Goal: Task Accomplishment & Management: Manage account settings

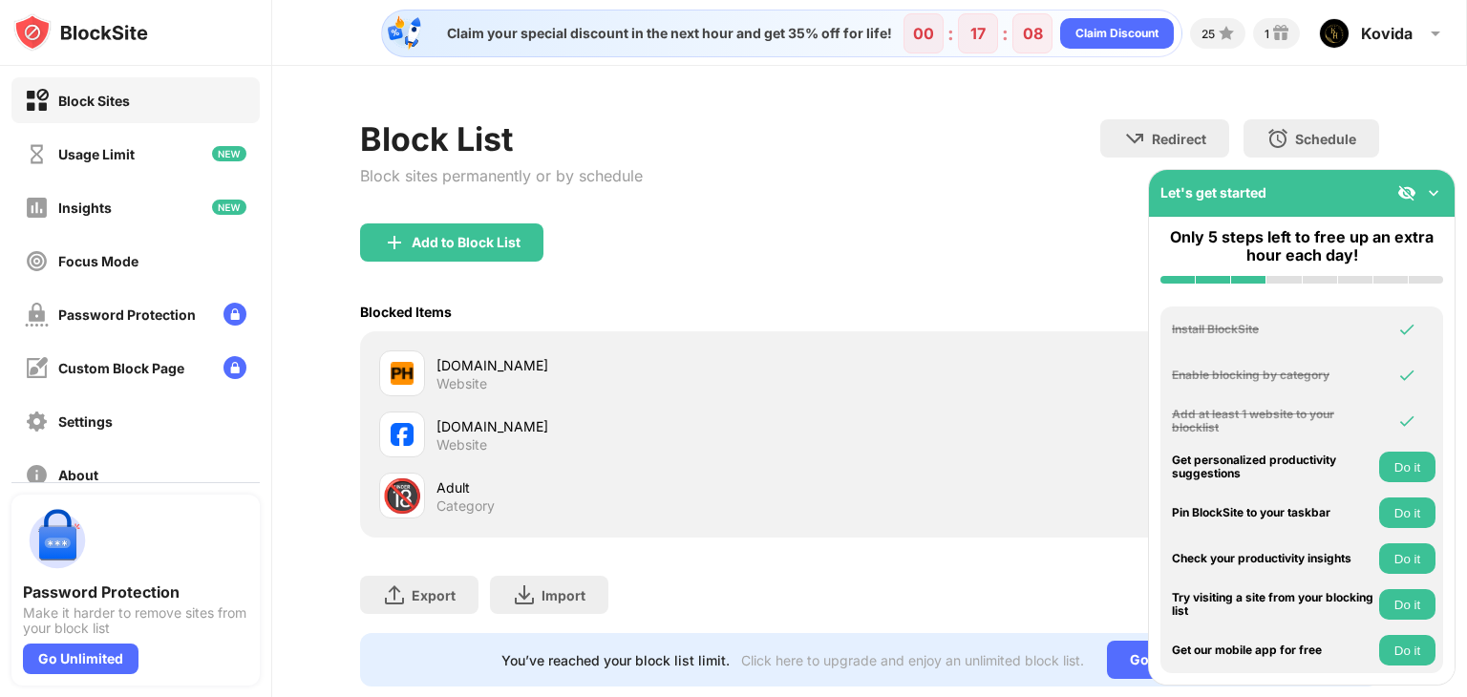
scroll to position [56, 0]
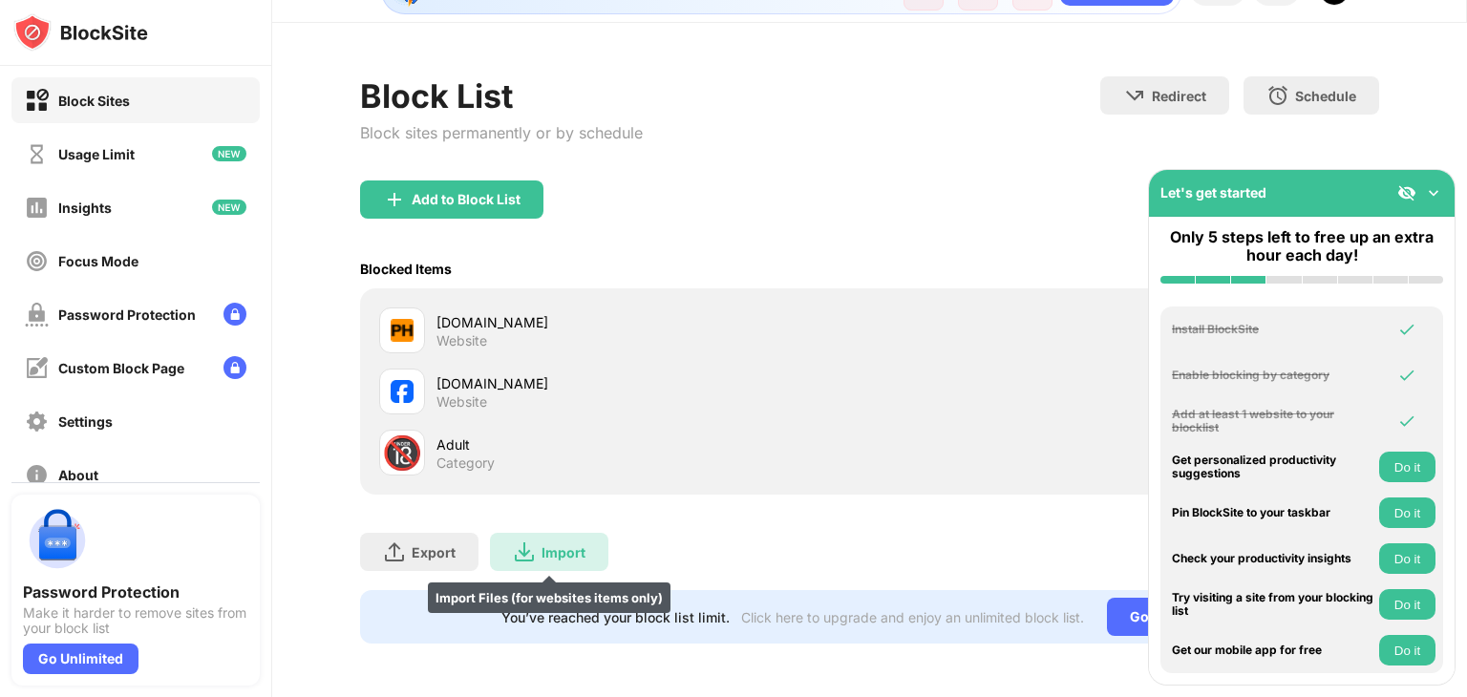
click at [561, 544] on div "Import" at bounding box center [563, 552] width 44 height 16
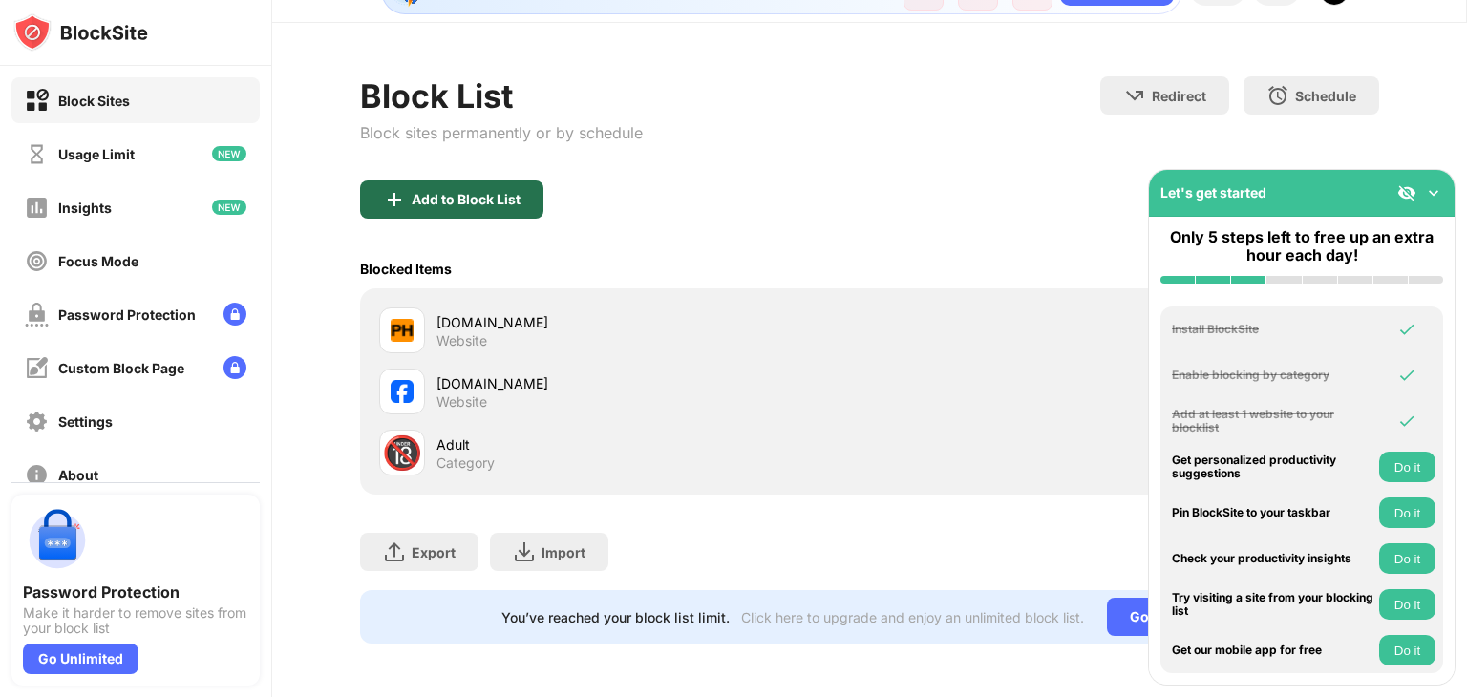
click at [481, 180] on div "Add to Block List" at bounding box center [451, 199] width 183 height 38
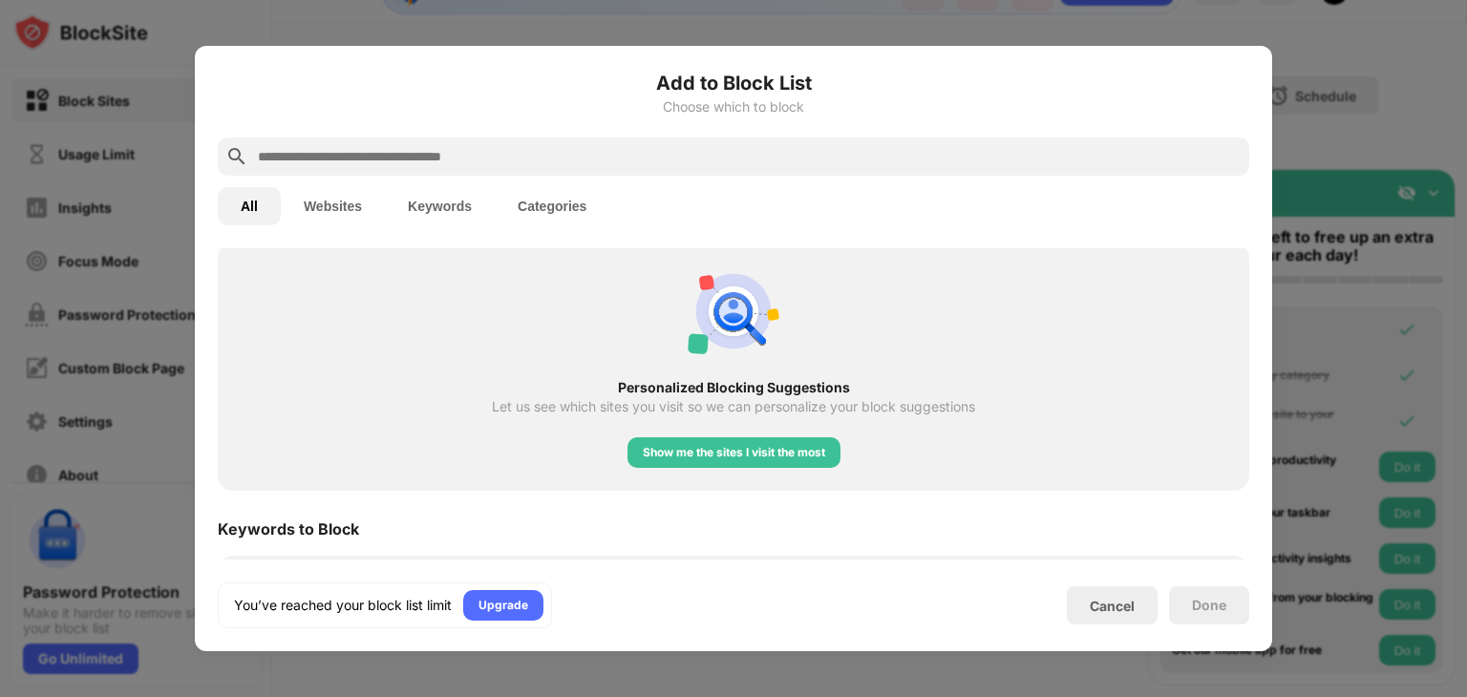
scroll to position [726, 0]
click at [631, 458] on div "Show me the sites I visit the most" at bounding box center [733, 450] width 213 height 31
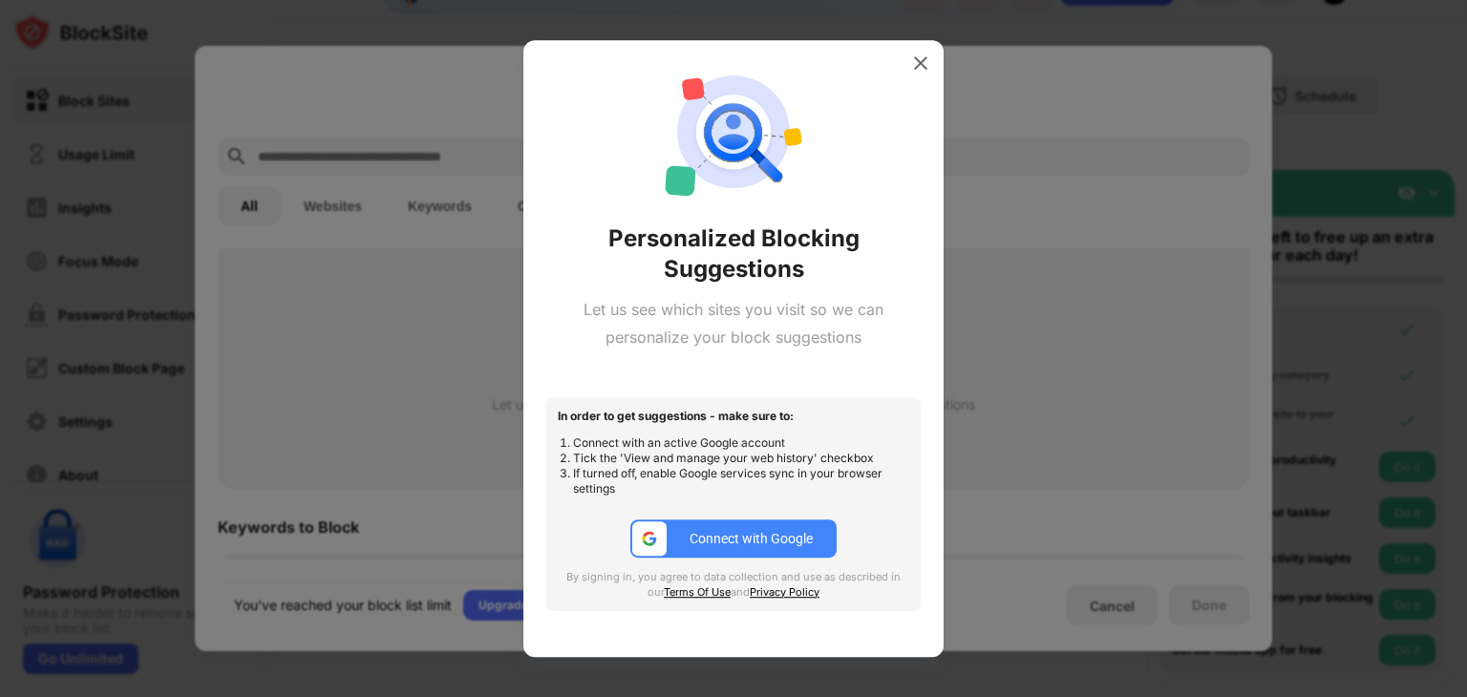
click at [725, 544] on div "Connect with Google" at bounding box center [750, 538] width 123 height 15
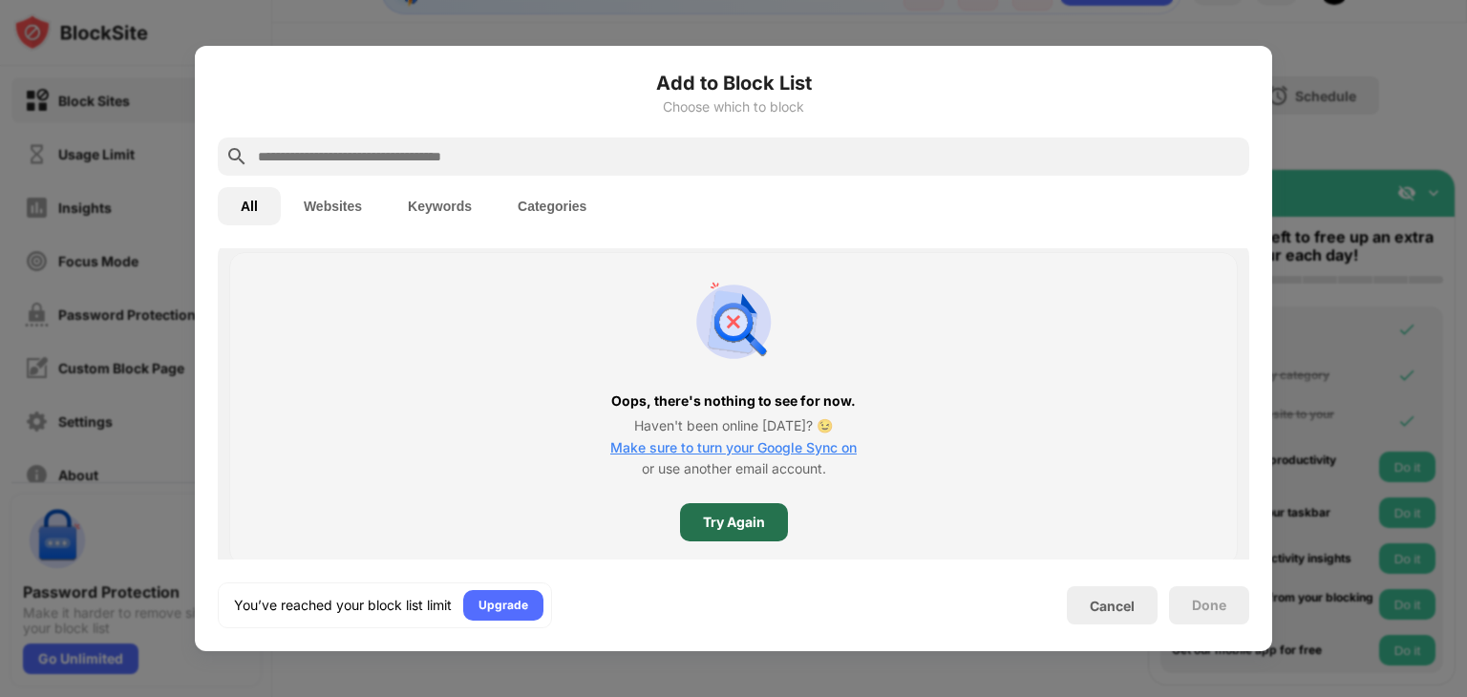
click at [741, 528] on div "Try Again" at bounding box center [734, 522] width 62 height 15
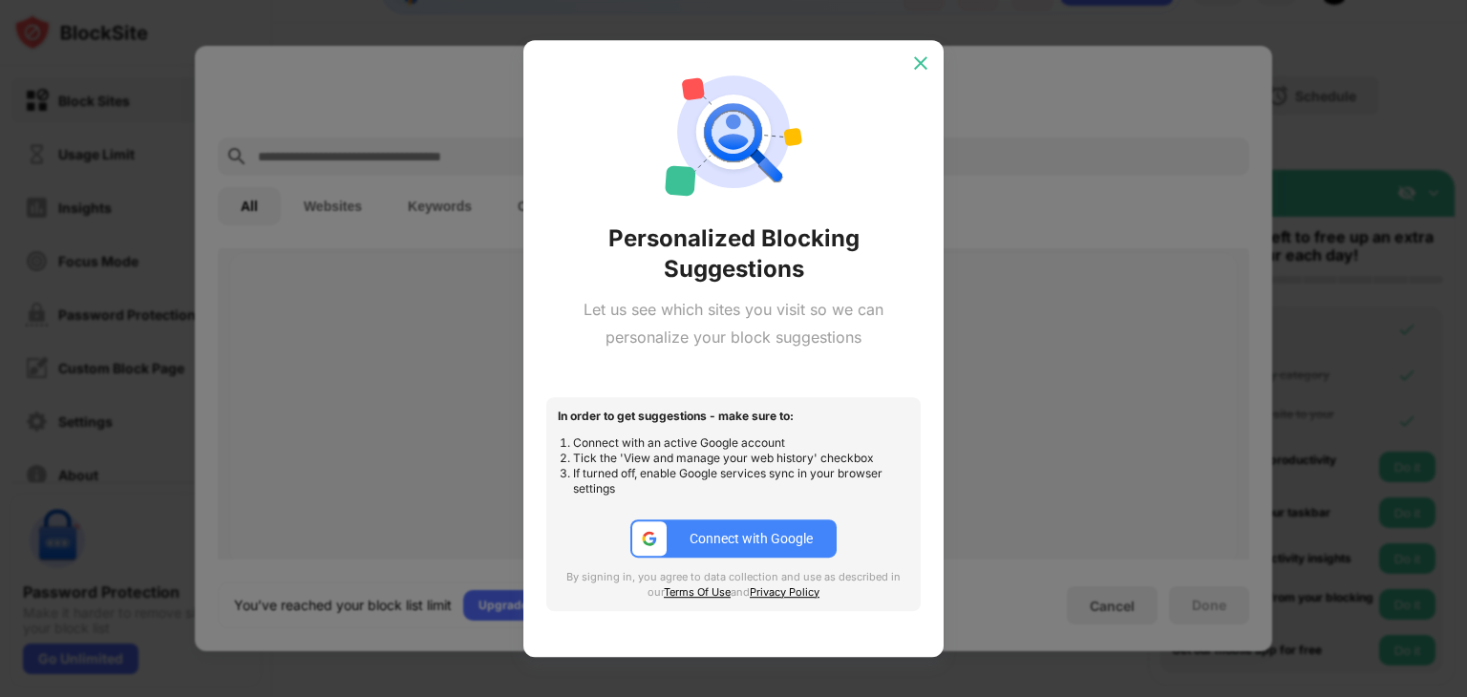
click at [908, 65] on div at bounding box center [920, 63] width 31 height 31
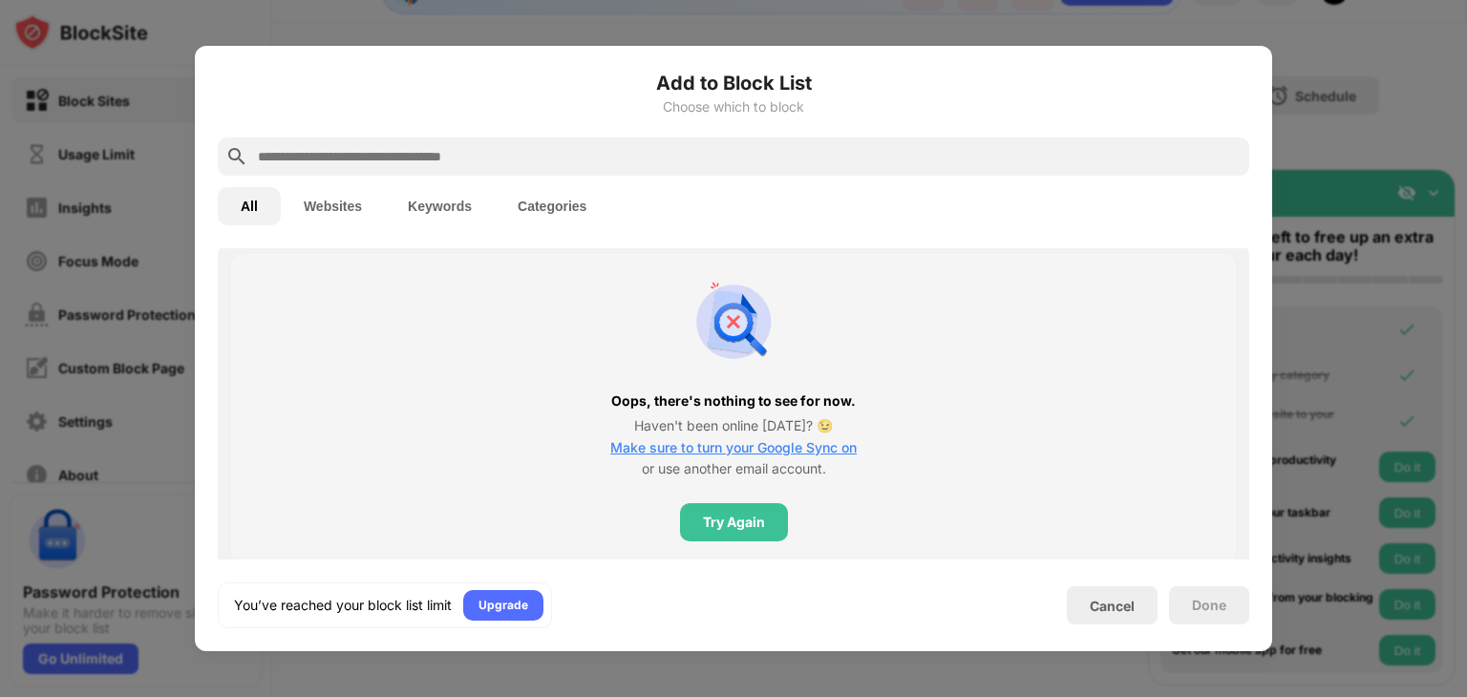
scroll to position [1002, 0]
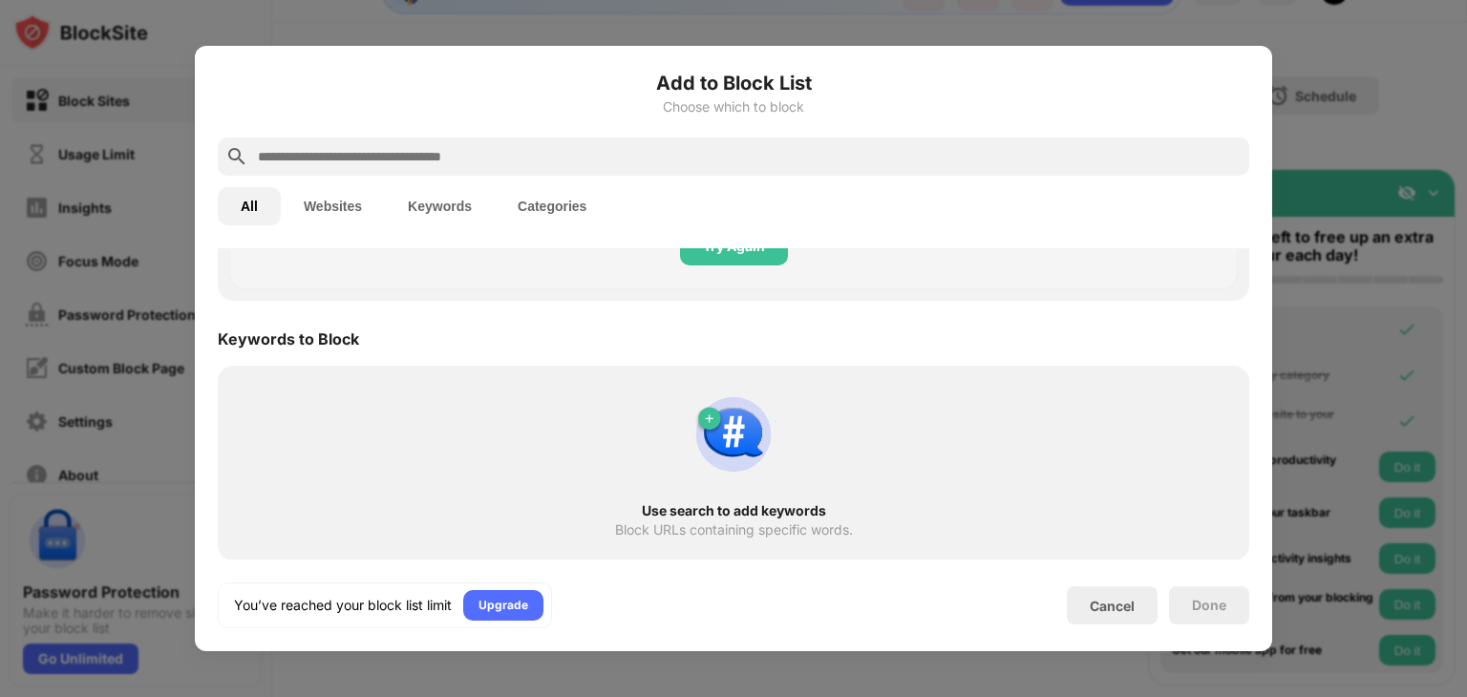
click at [344, 191] on button "Websites" at bounding box center [333, 206] width 104 height 38
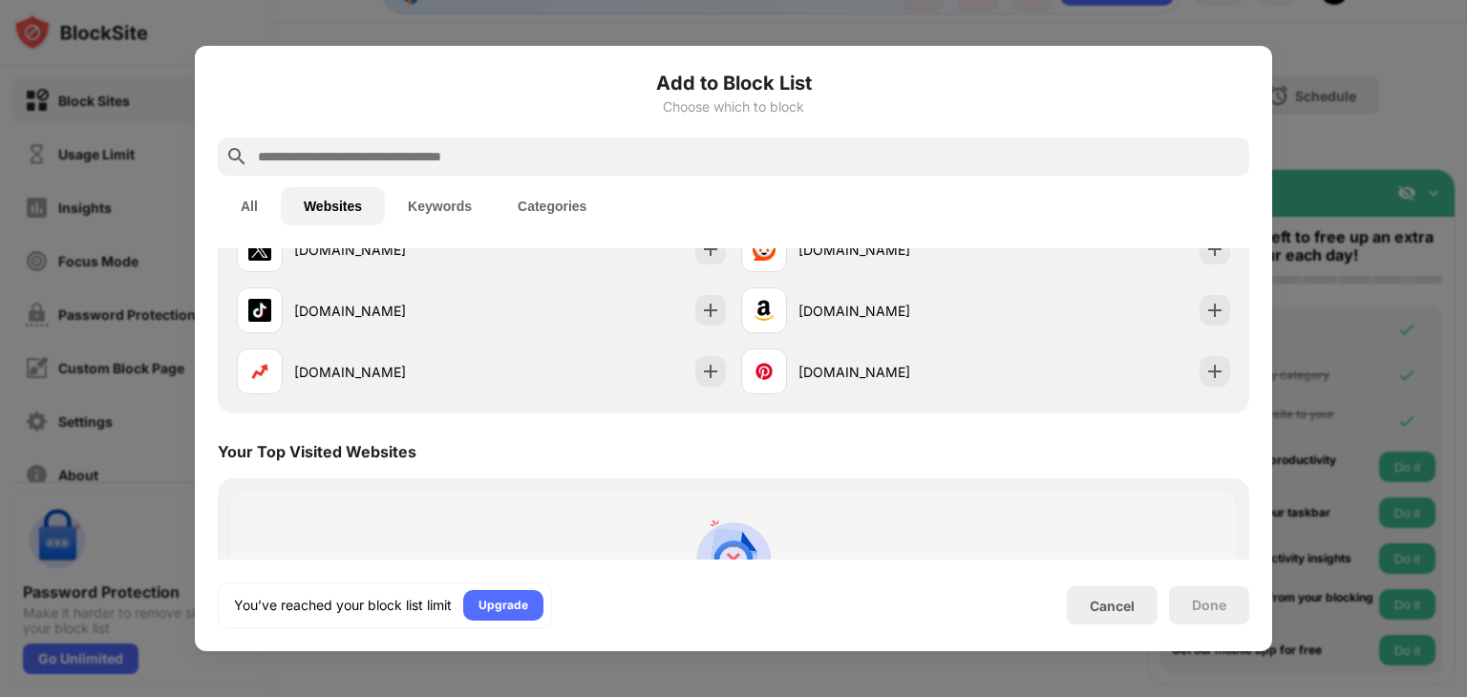
scroll to position [0, 0]
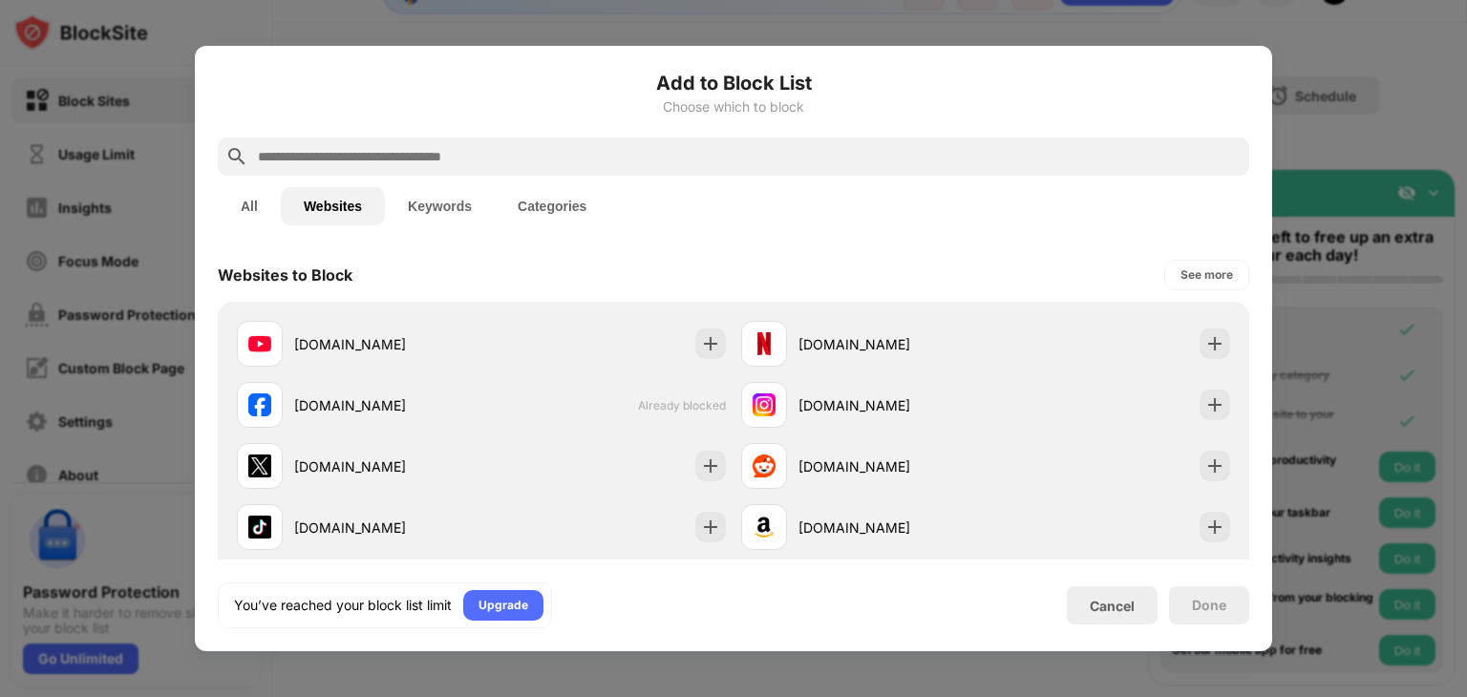
click at [339, 169] on div at bounding box center [733, 156] width 1031 height 38
click at [336, 158] on input "text" at bounding box center [748, 156] width 985 height 23
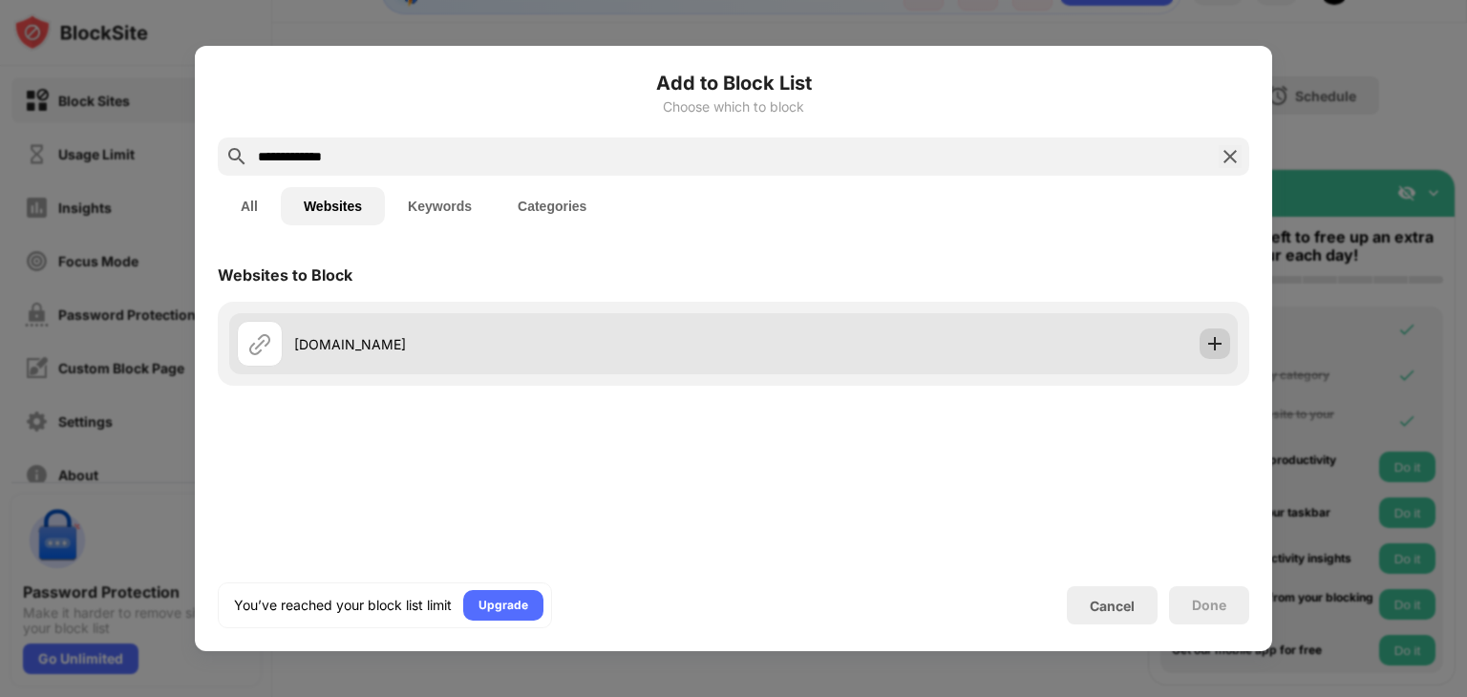
type input "**********"
click at [1227, 351] on div at bounding box center [1214, 343] width 31 height 31
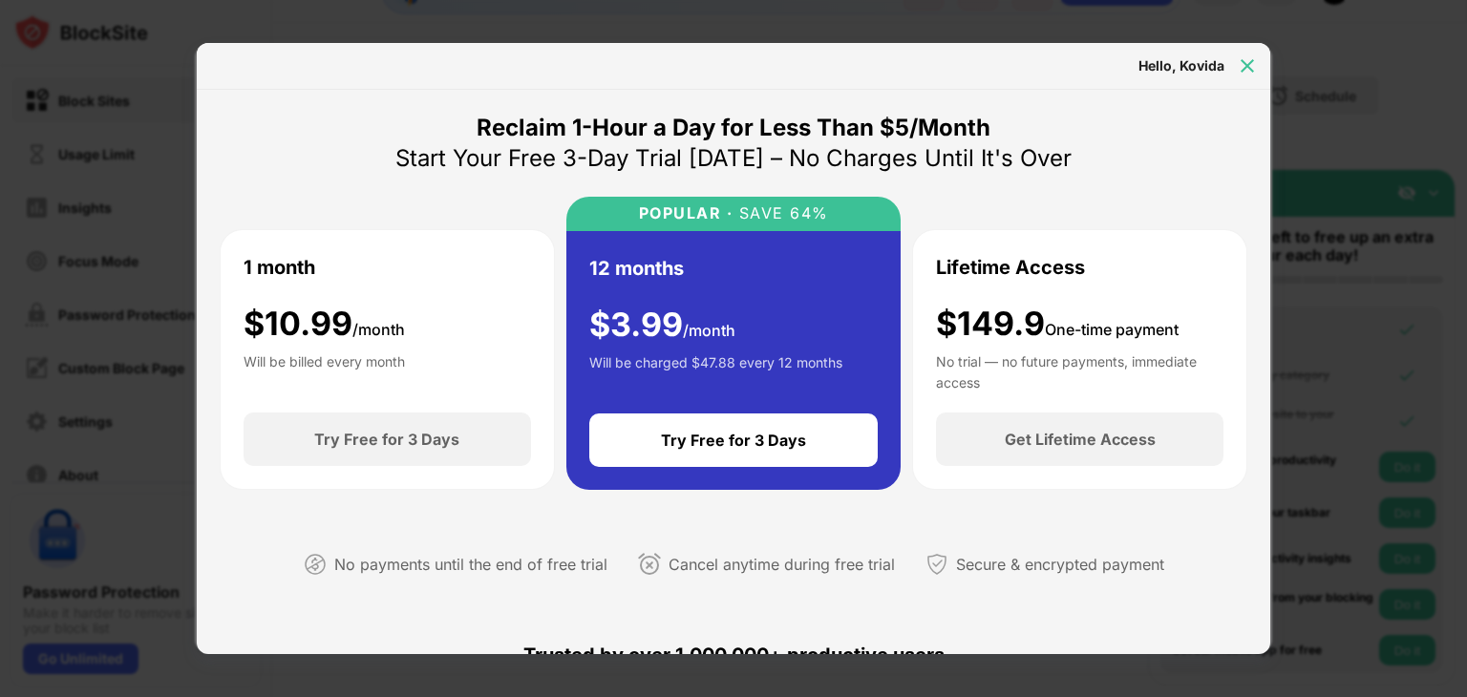
click at [1256, 58] on img at bounding box center [1246, 65] width 19 height 19
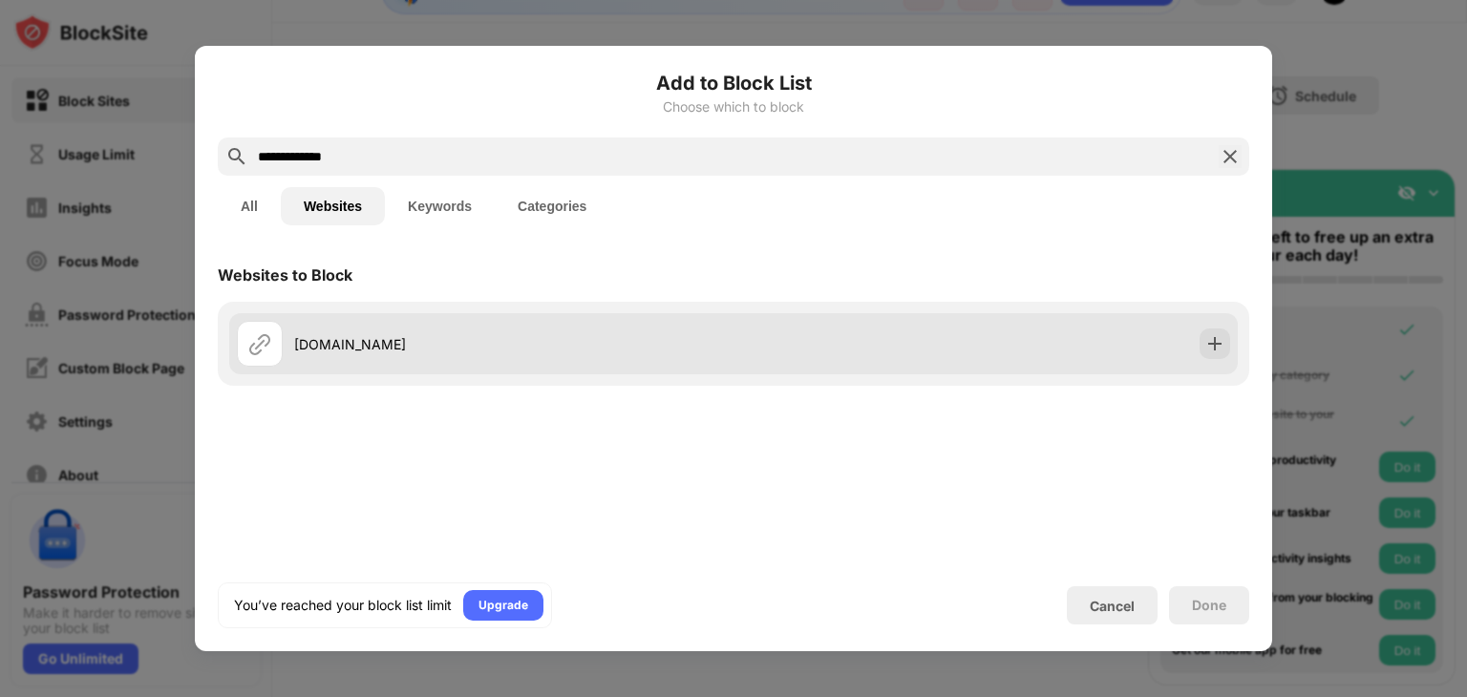
click at [1045, 348] on div "cineru.lk" at bounding box center [733, 343] width 1008 height 61
click at [1207, 342] on img at bounding box center [1214, 343] width 19 height 19
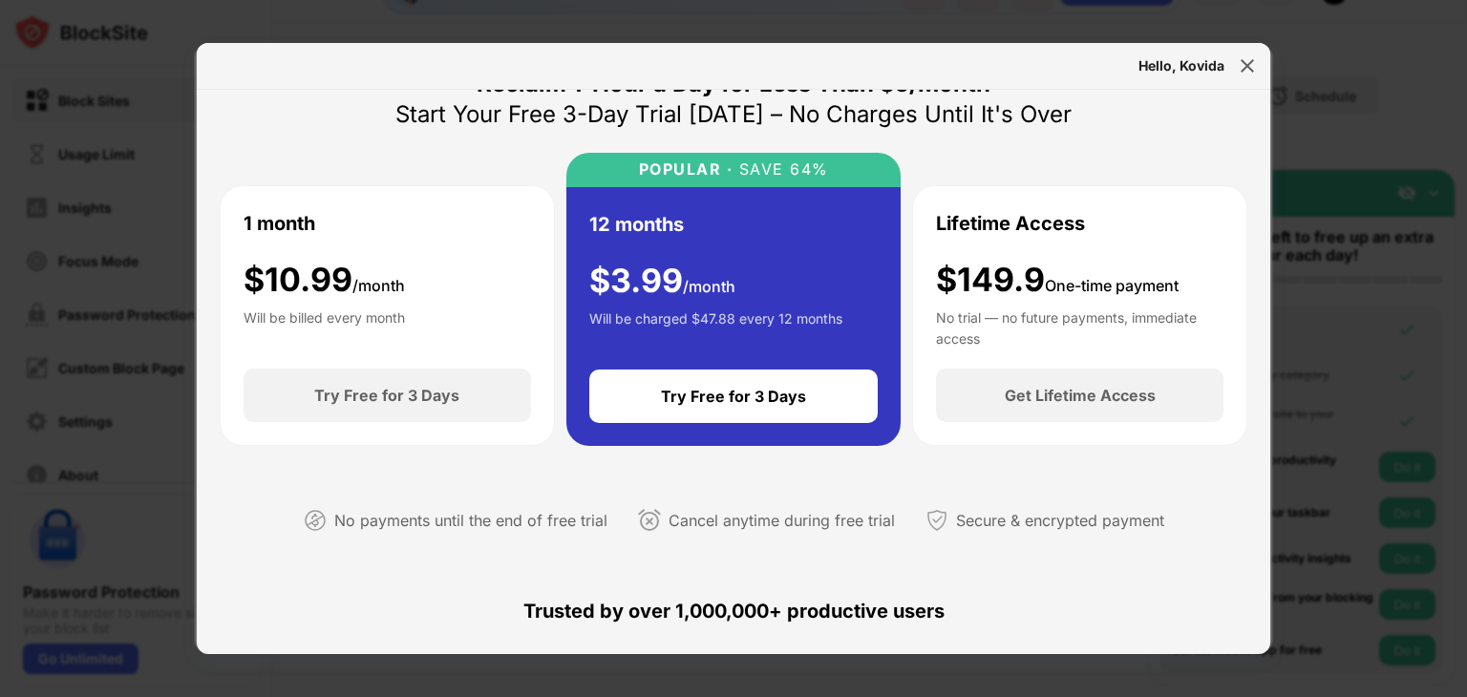
scroll to position [908, 0]
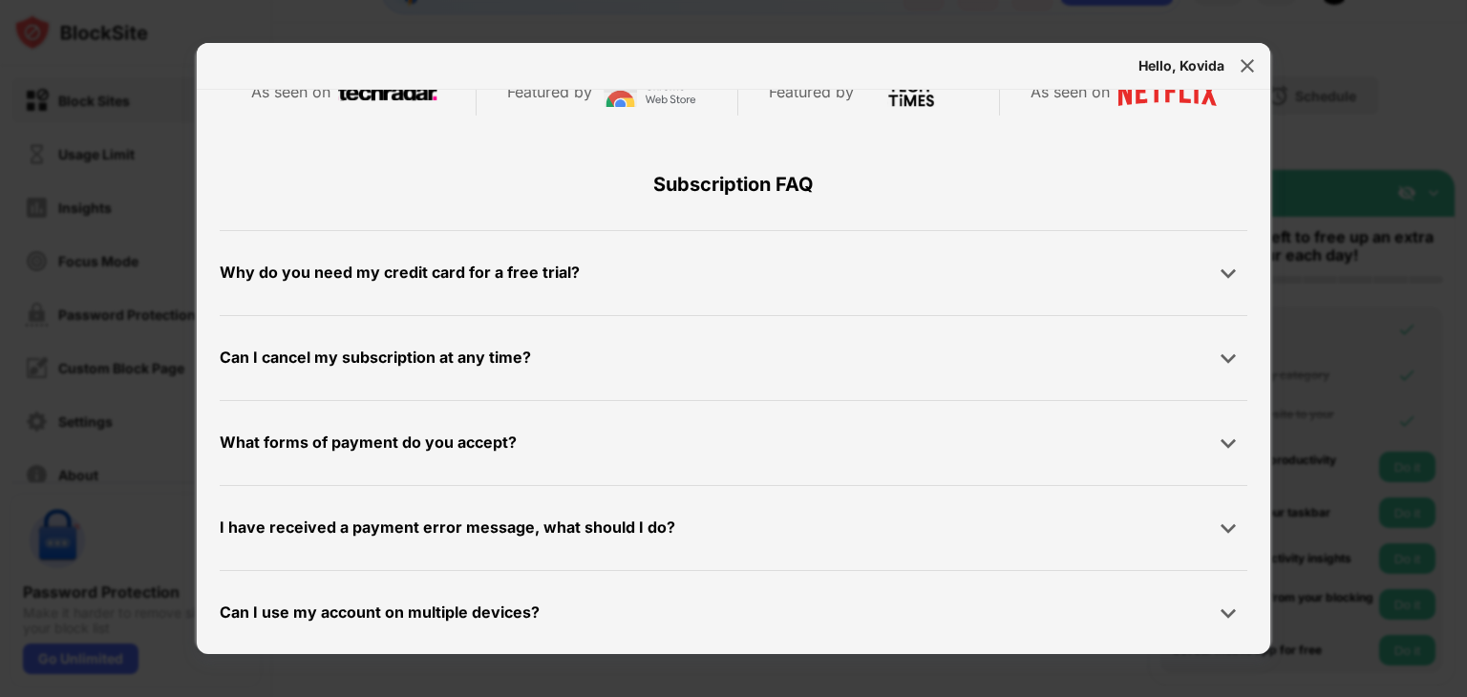
click at [1194, 64] on div "Hello, Kovida" at bounding box center [1181, 65] width 86 height 15
click at [1252, 62] on img at bounding box center [1246, 65] width 19 height 19
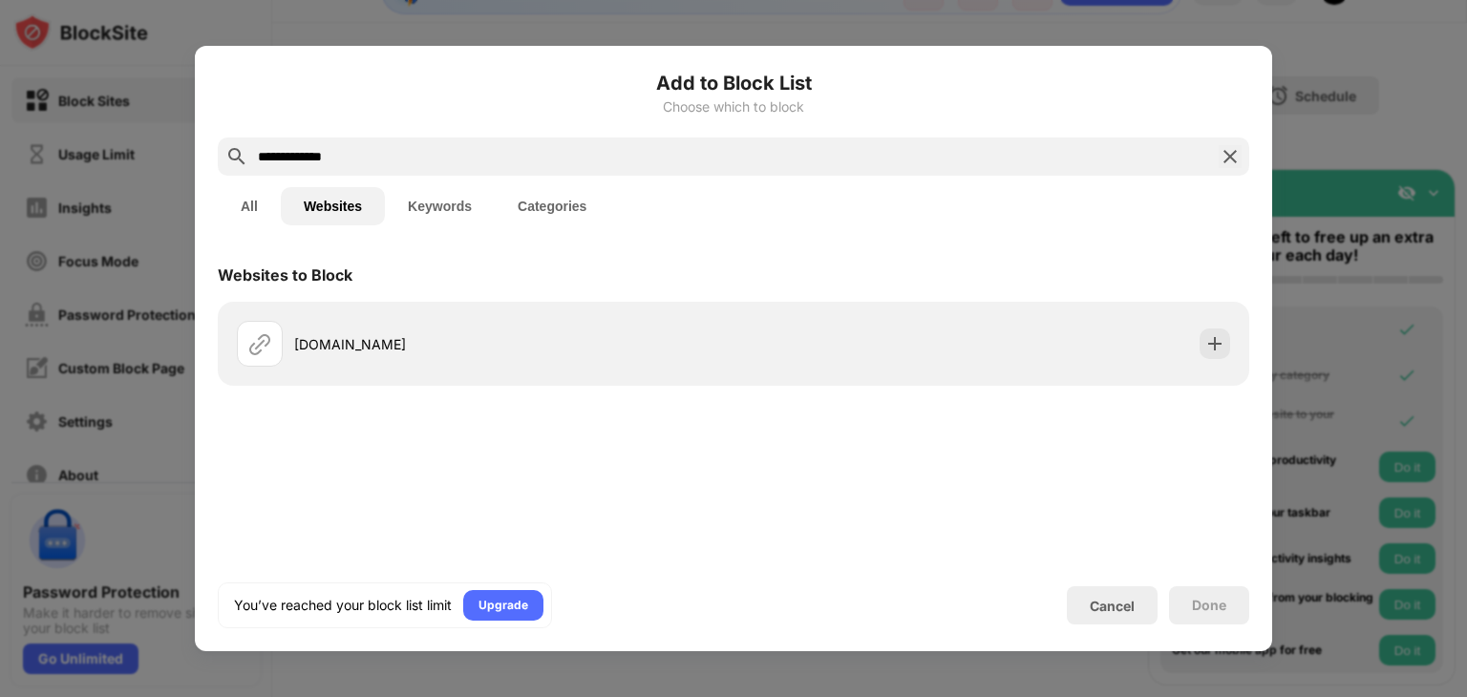
click at [250, 207] on button "All" at bounding box center [249, 206] width 63 height 38
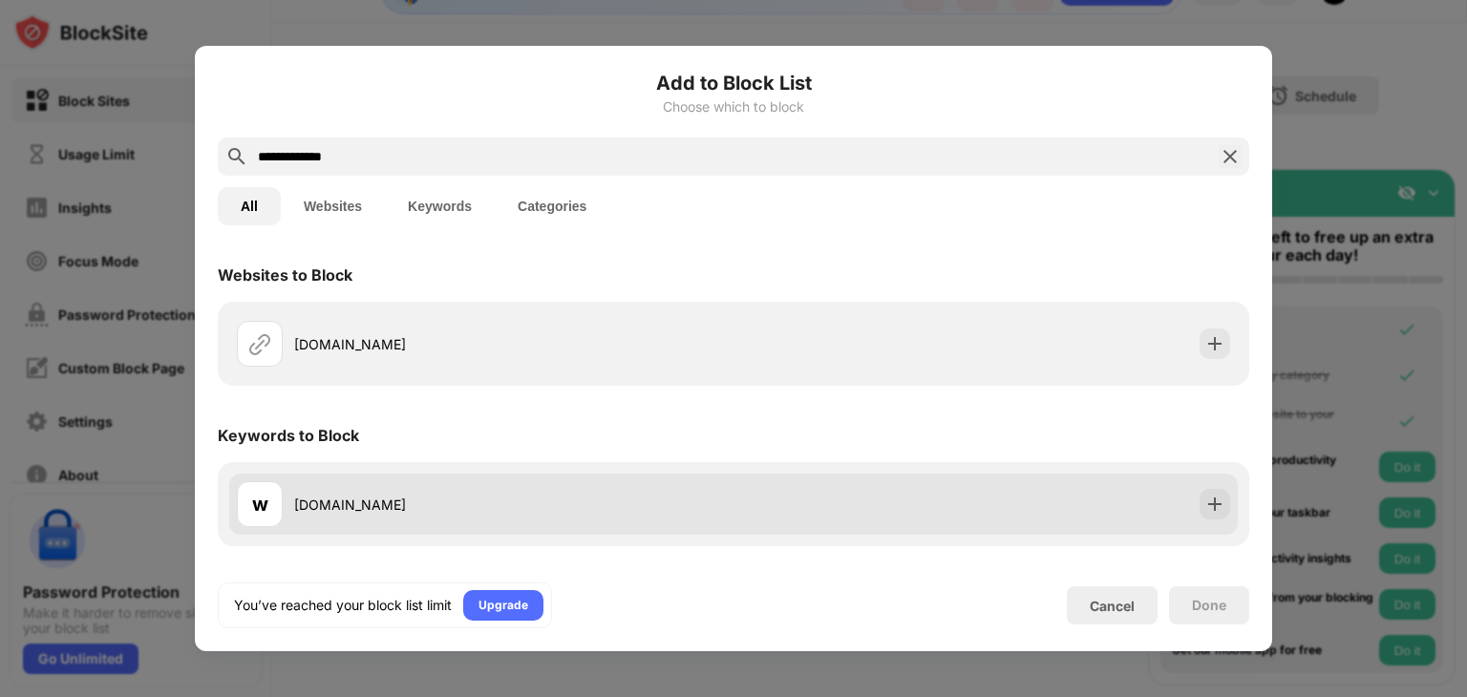
click at [384, 516] on div "w www.cineru.lk" at bounding box center [485, 504] width 496 height 46
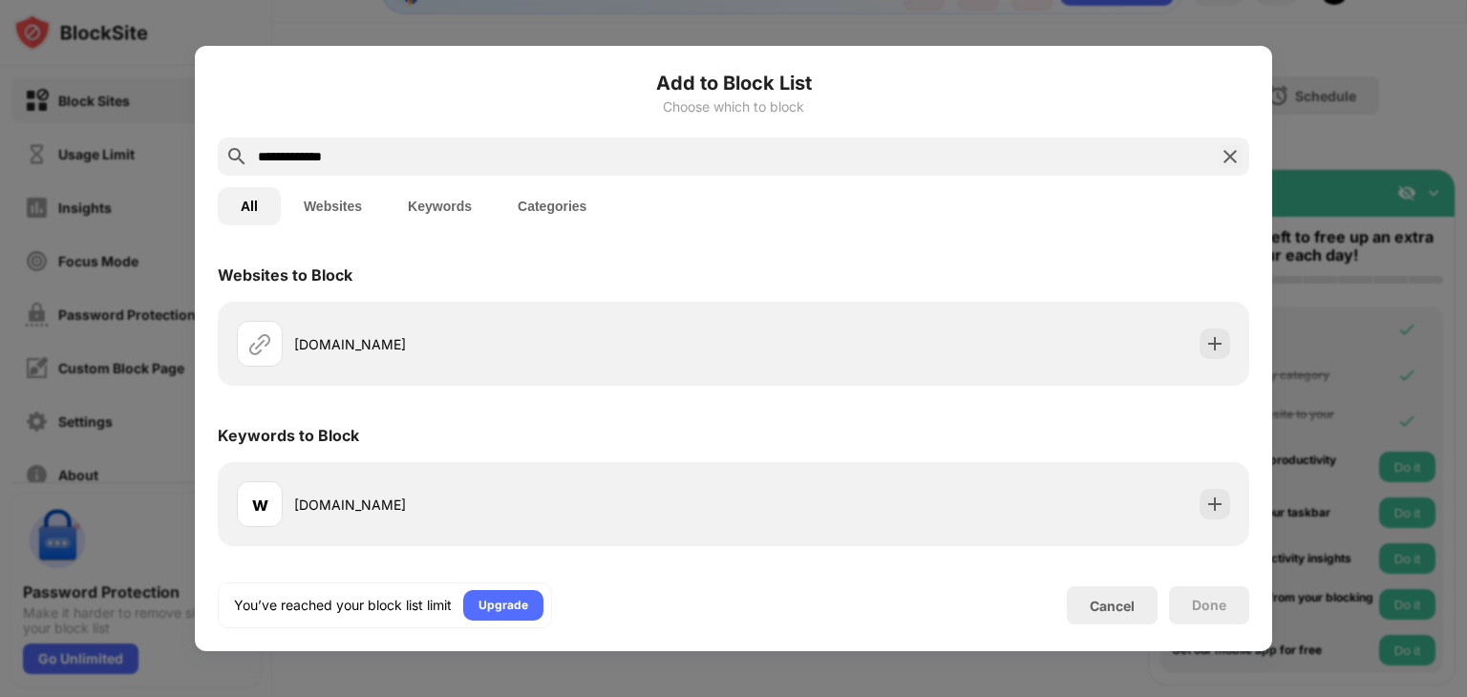
click at [1225, 154] on img at bounding box center [1229, 156] width 23 height 23
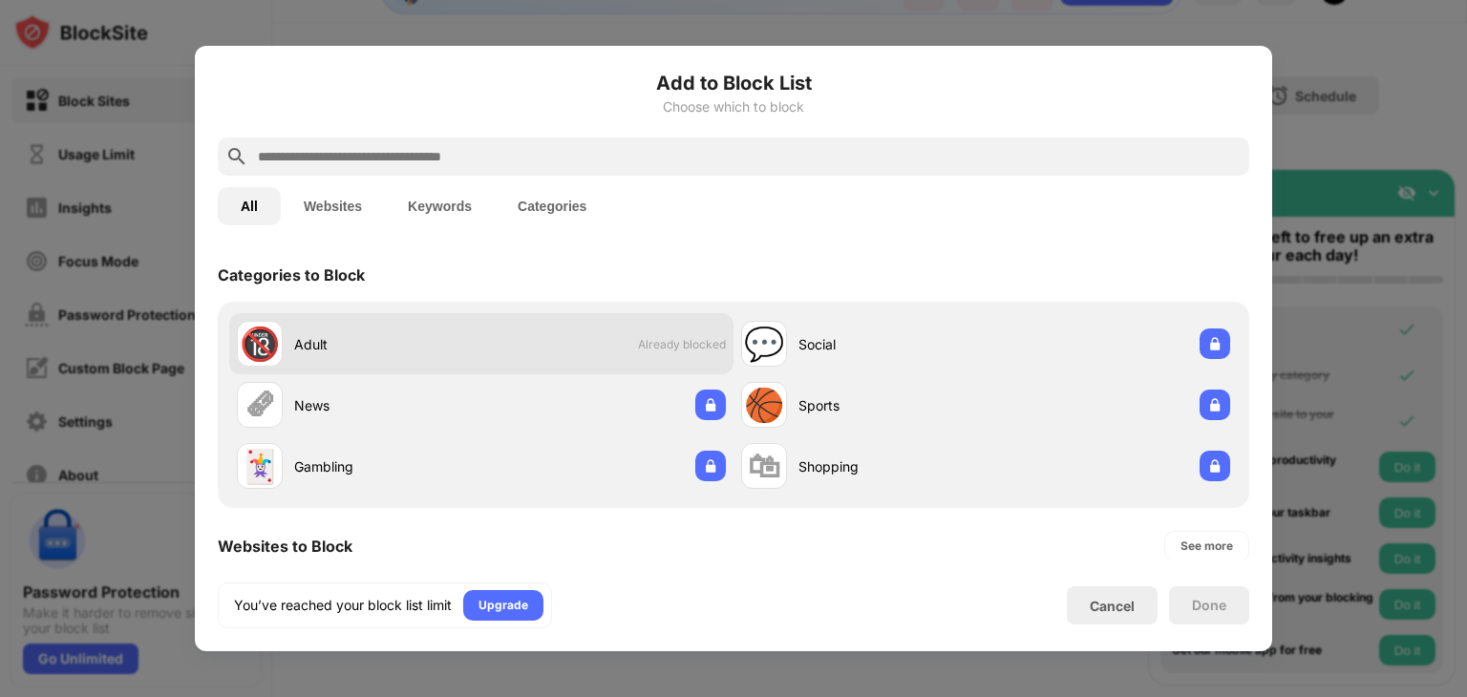
click at [568, 343] on div "🔞 Adult Already blocked" at bounding box center [481, 343] width 504 height 61
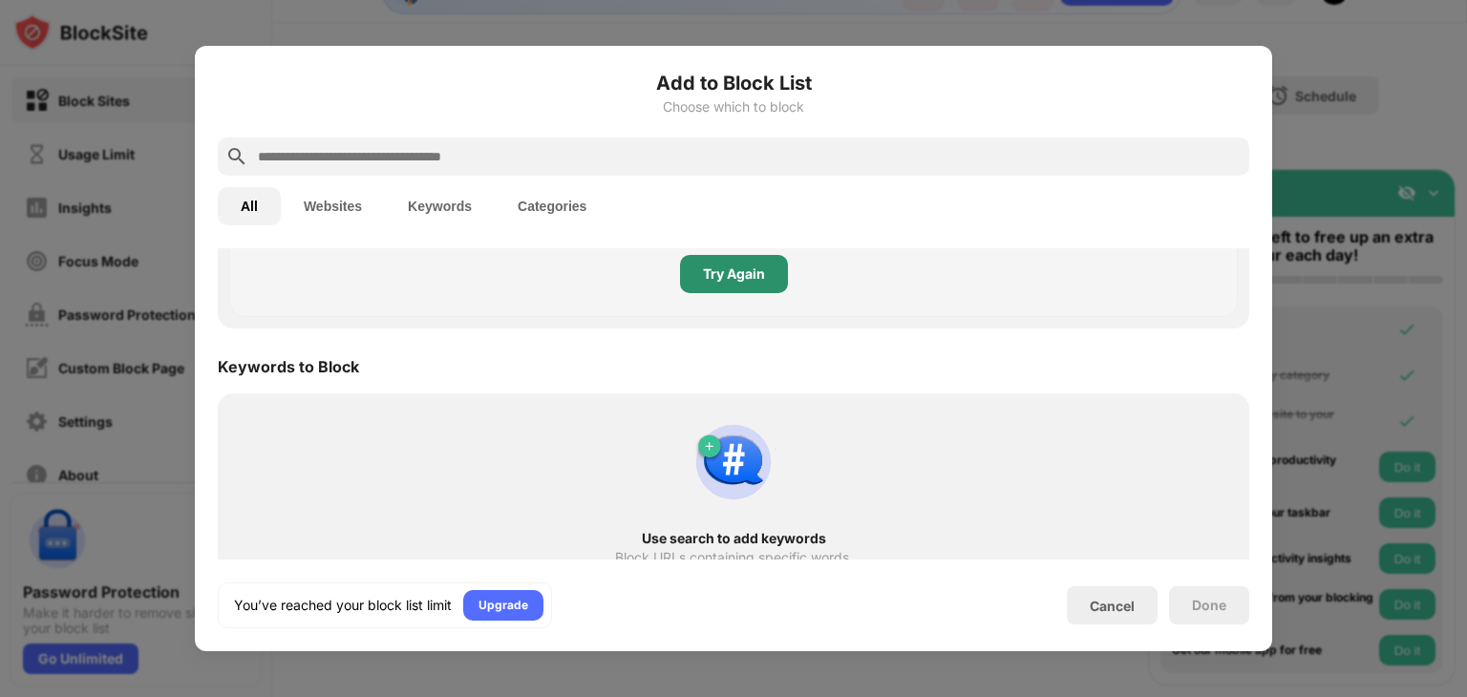
scroll to position [1002, 0]
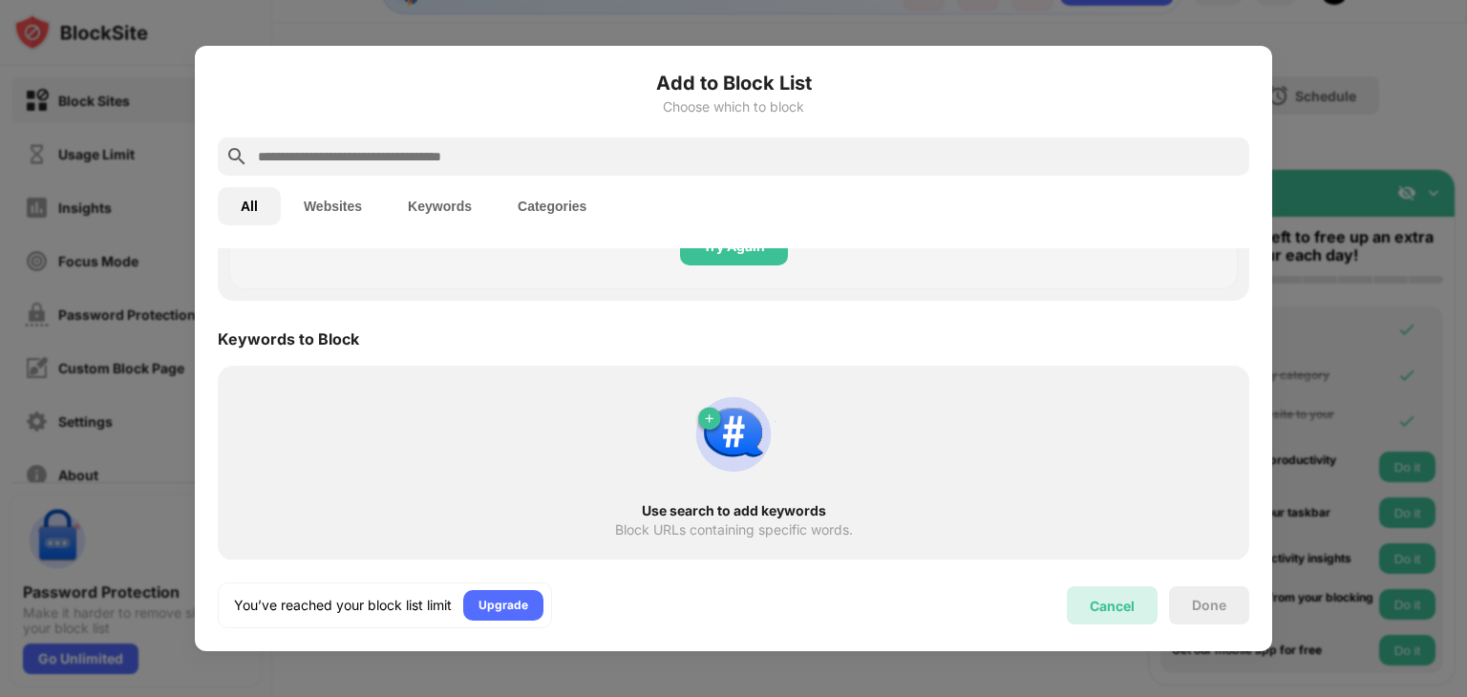
click at [1100, 600] on div "Cancel" at bounding box center [1111, 606] width 45 height 16
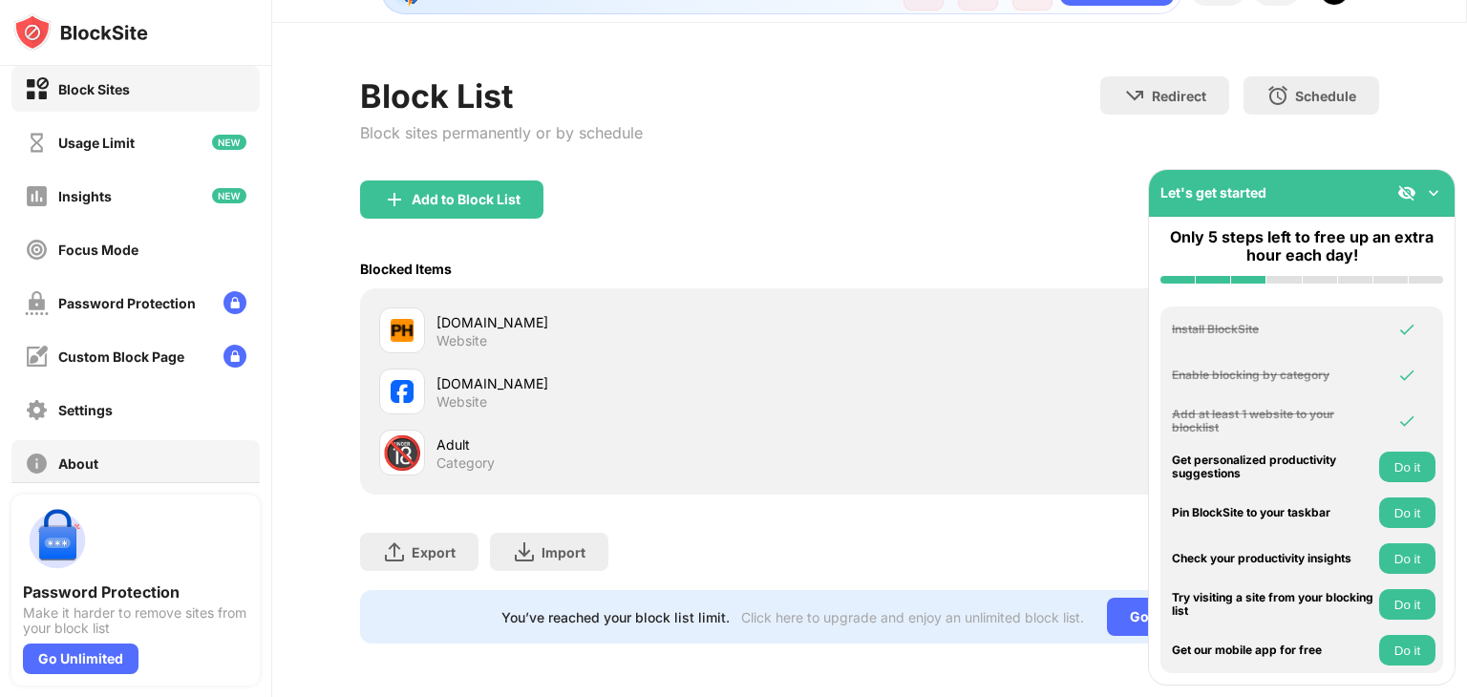
scroll to position [0, 0]
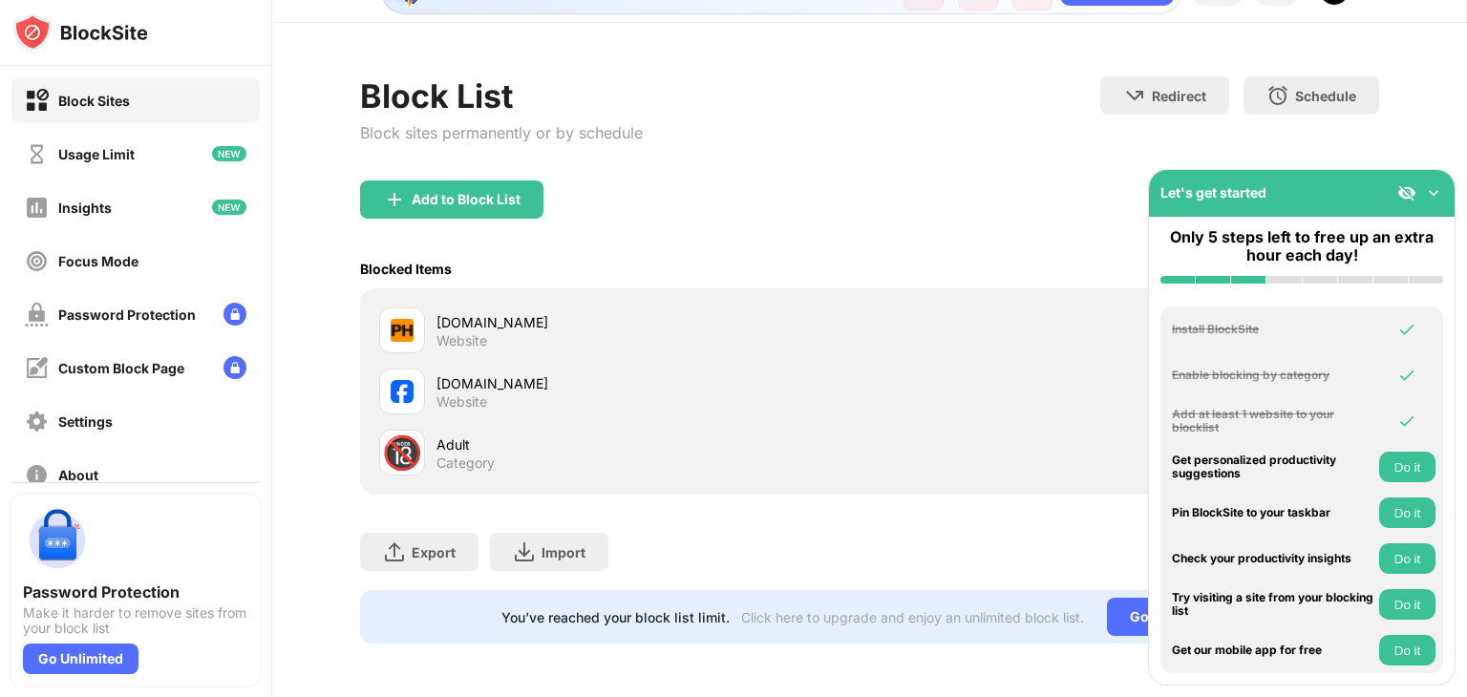
click at [1409, 185] on img at bounding box center [1406, 192] width 19 height 19
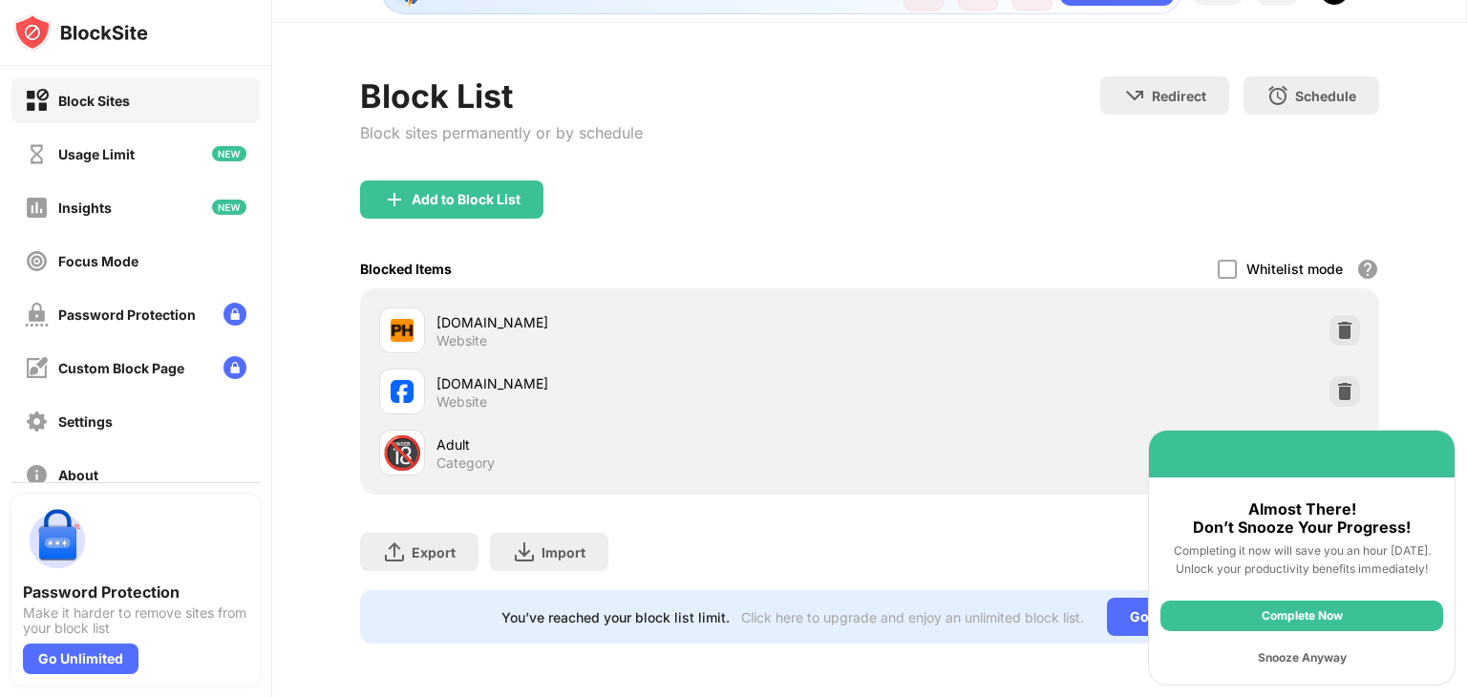
click at [1320, 646] on div "Snooze Anyway" at bounding box center [1301, 658] width 283 height 31
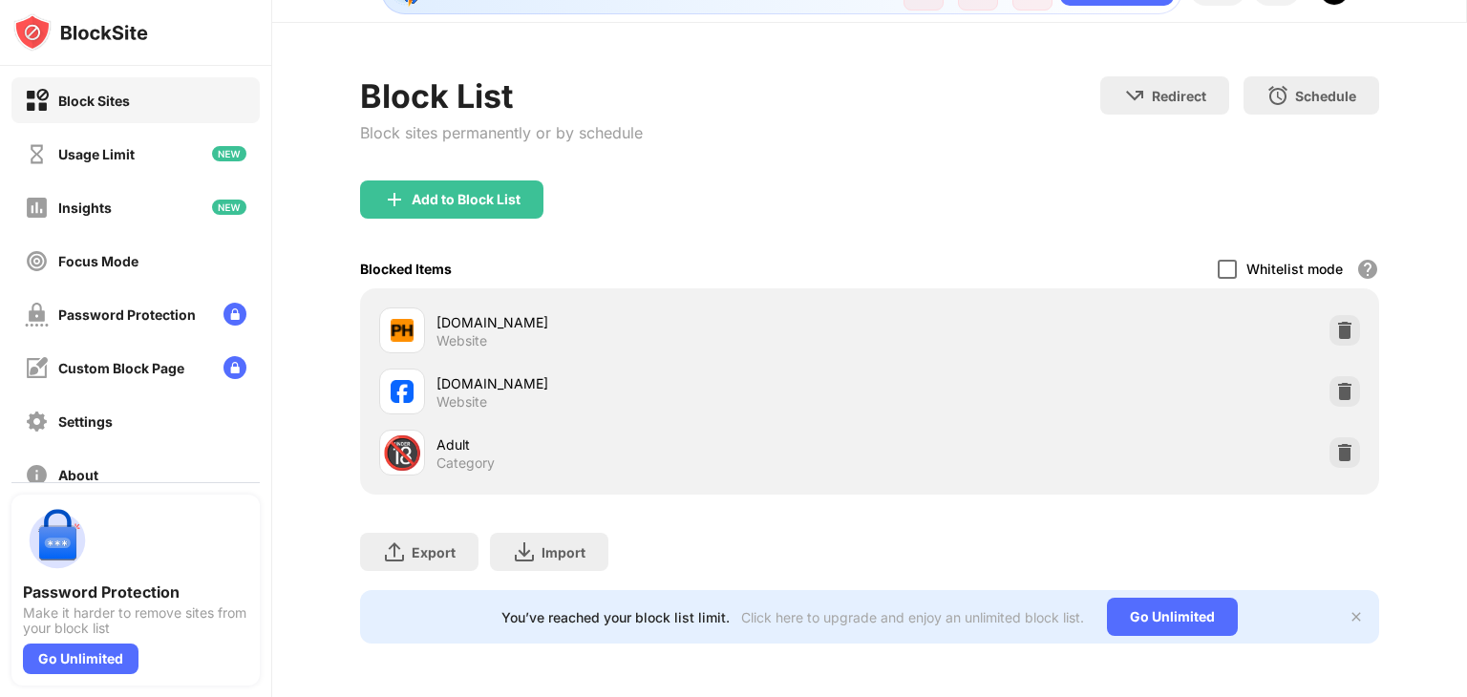
click at [1222, 260] on div at bounding box center [1226, 269] width 19 height 19
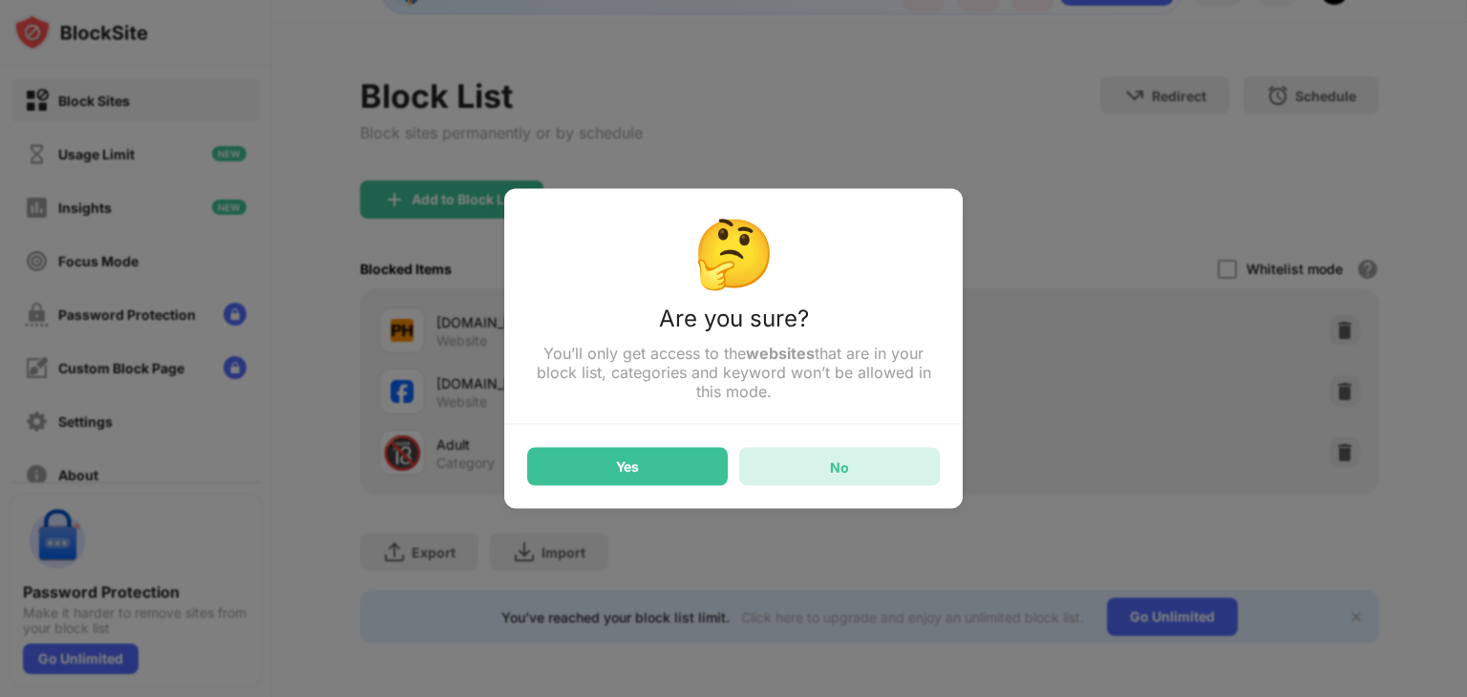
click at [845, 477] on div "No" at bounding box center [839, 467] width 201 height 38
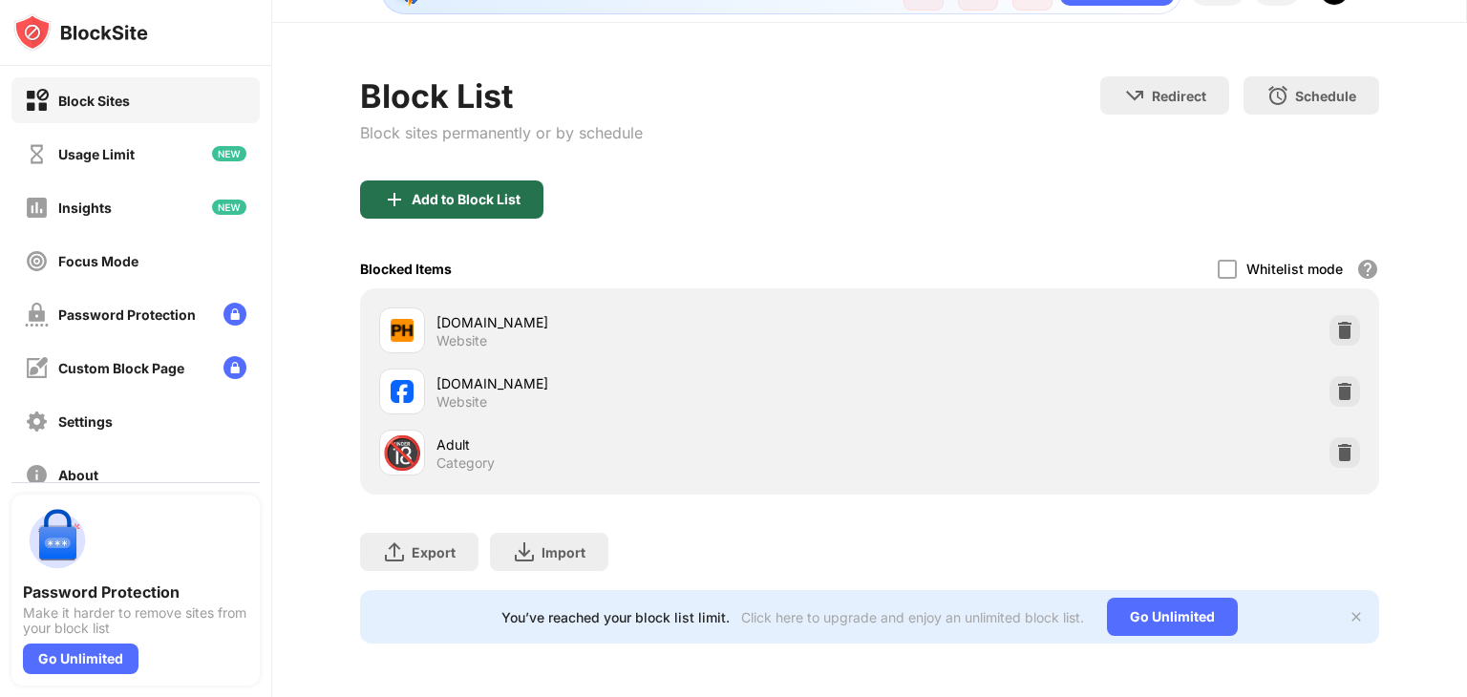
click at [457, 192] on div "Add to Block List" at bounding box center [466, 199] width 109 height 15
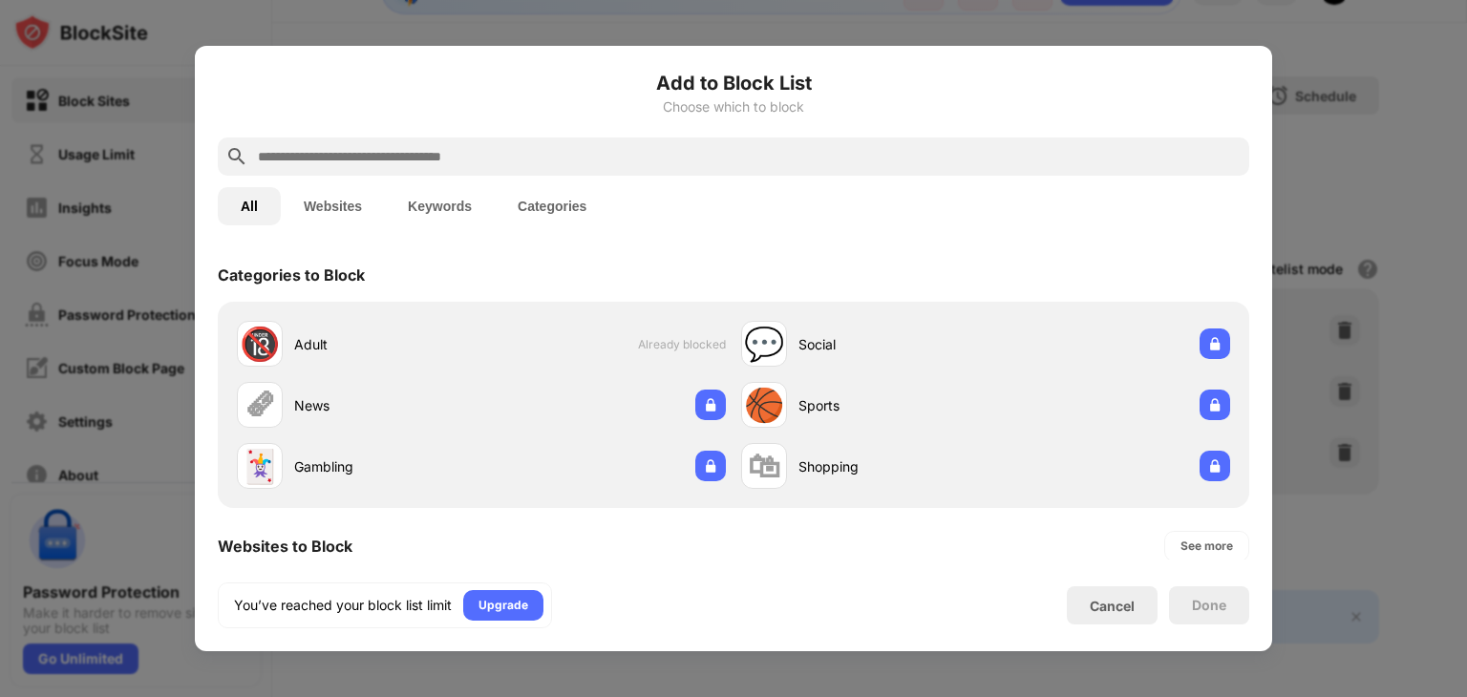
click at [448, 215] on button "Keywords" at bounding box center [440, 206] width 110 height 38
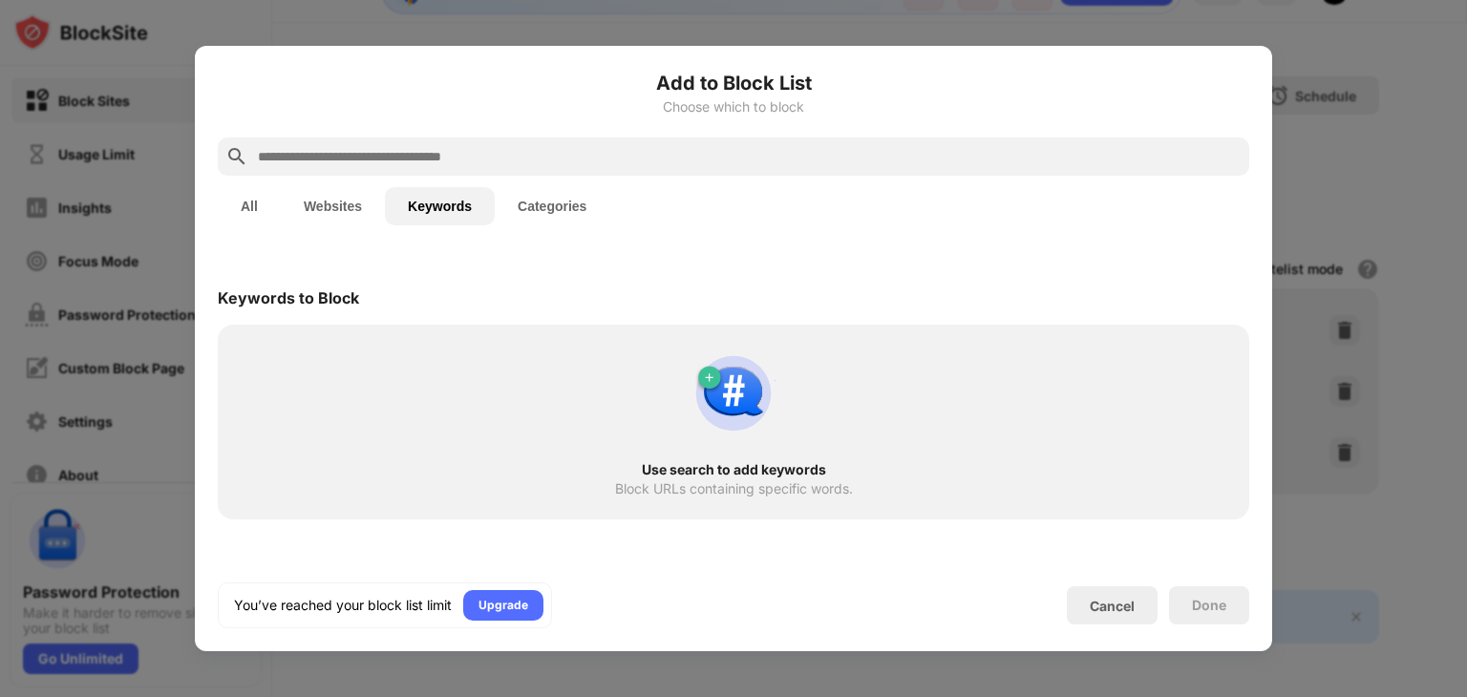
click at [517, 201] on button "Categories" at bounding box center [552, 206] width 115 height 38
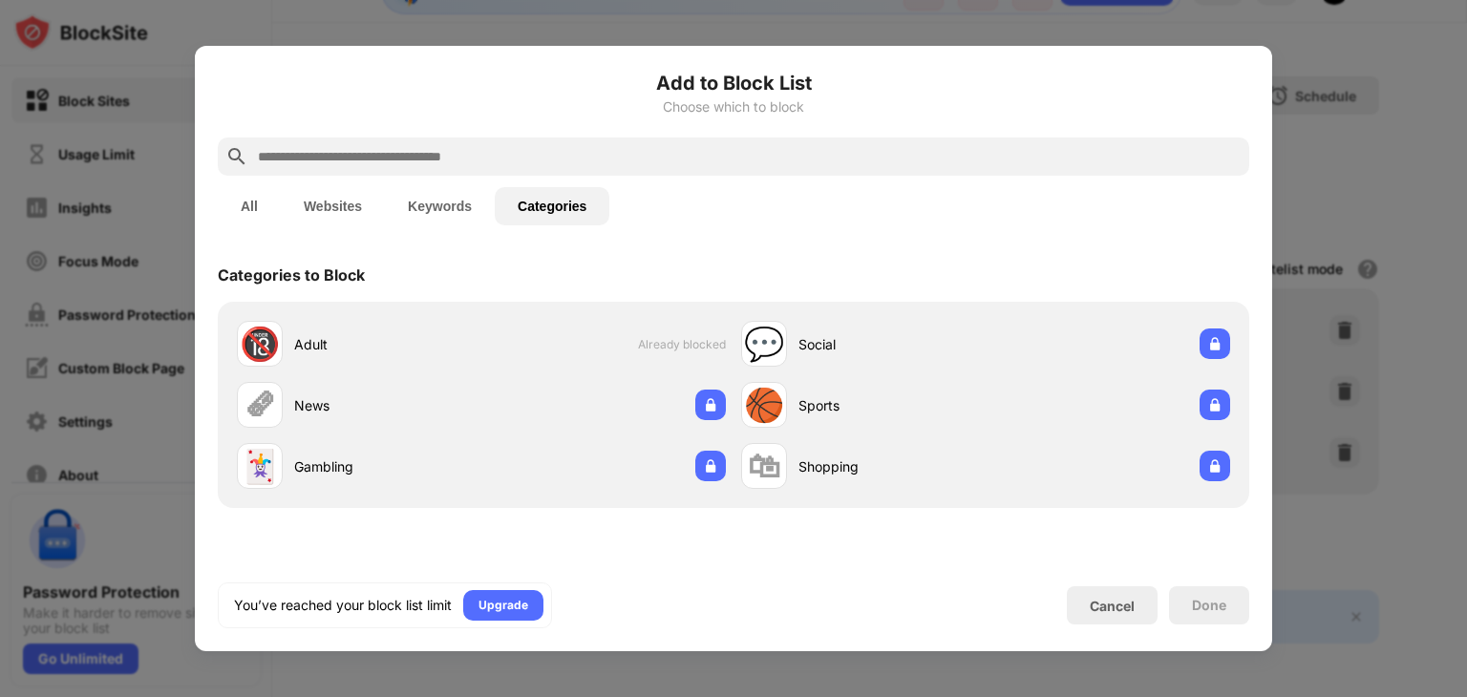
click at [262, 208] on button "All" at bounding box center [249, 206] width 63 height 38
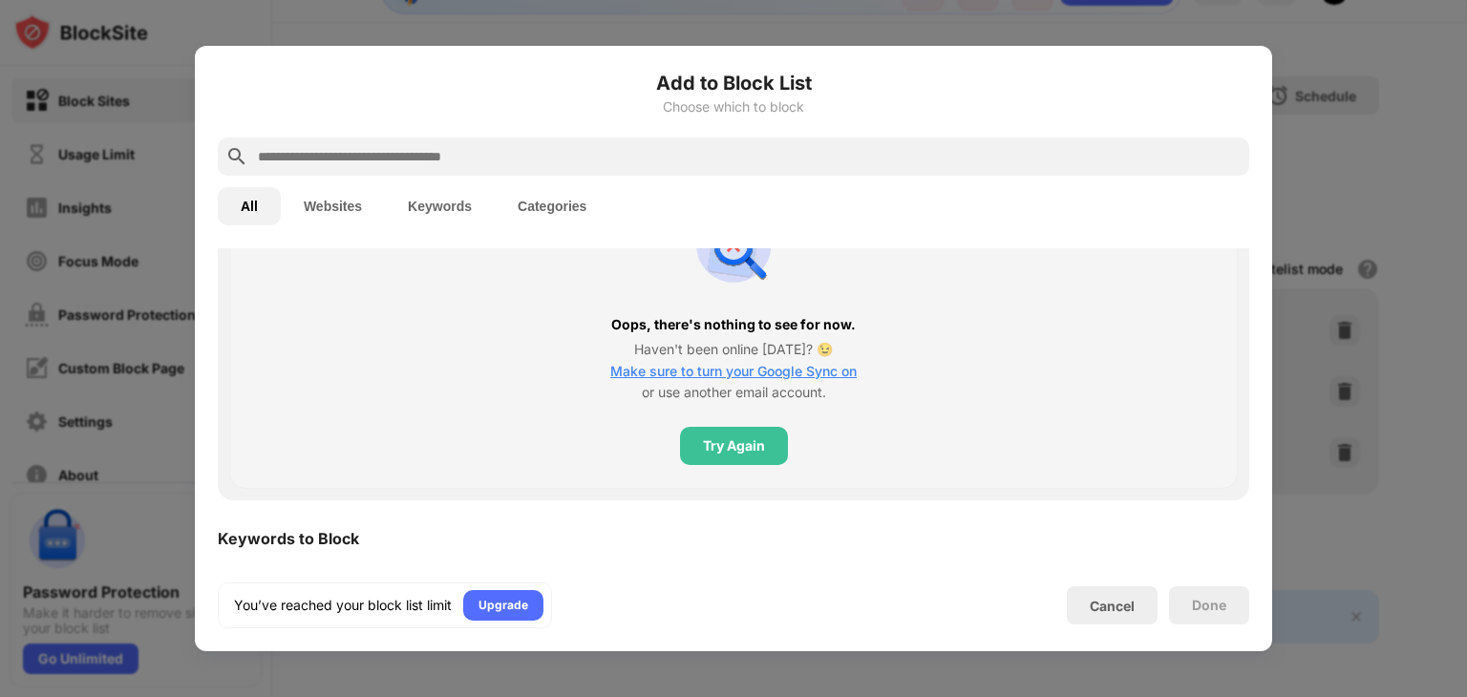
scroll to position [775, 0]
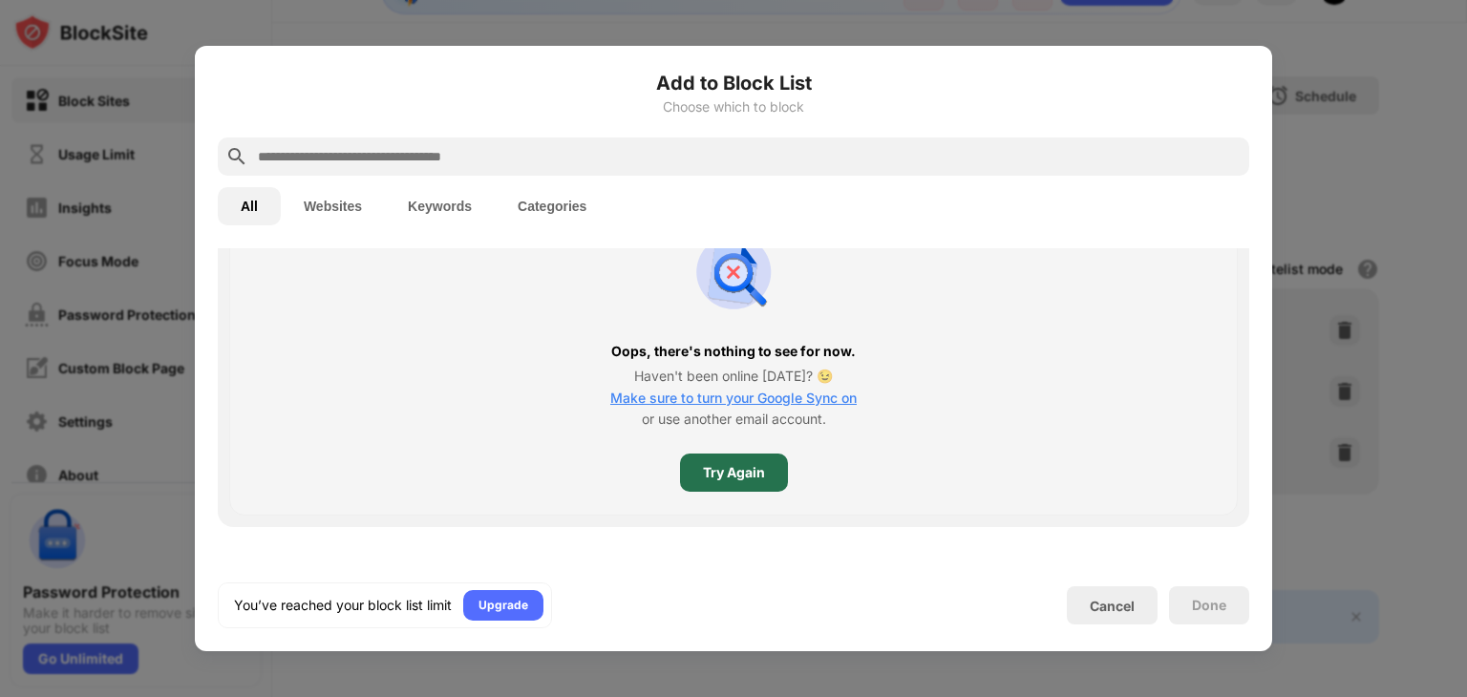
click at [735, 475] on div "Try Again" at bounding box center [734, 472] width 62 height 15
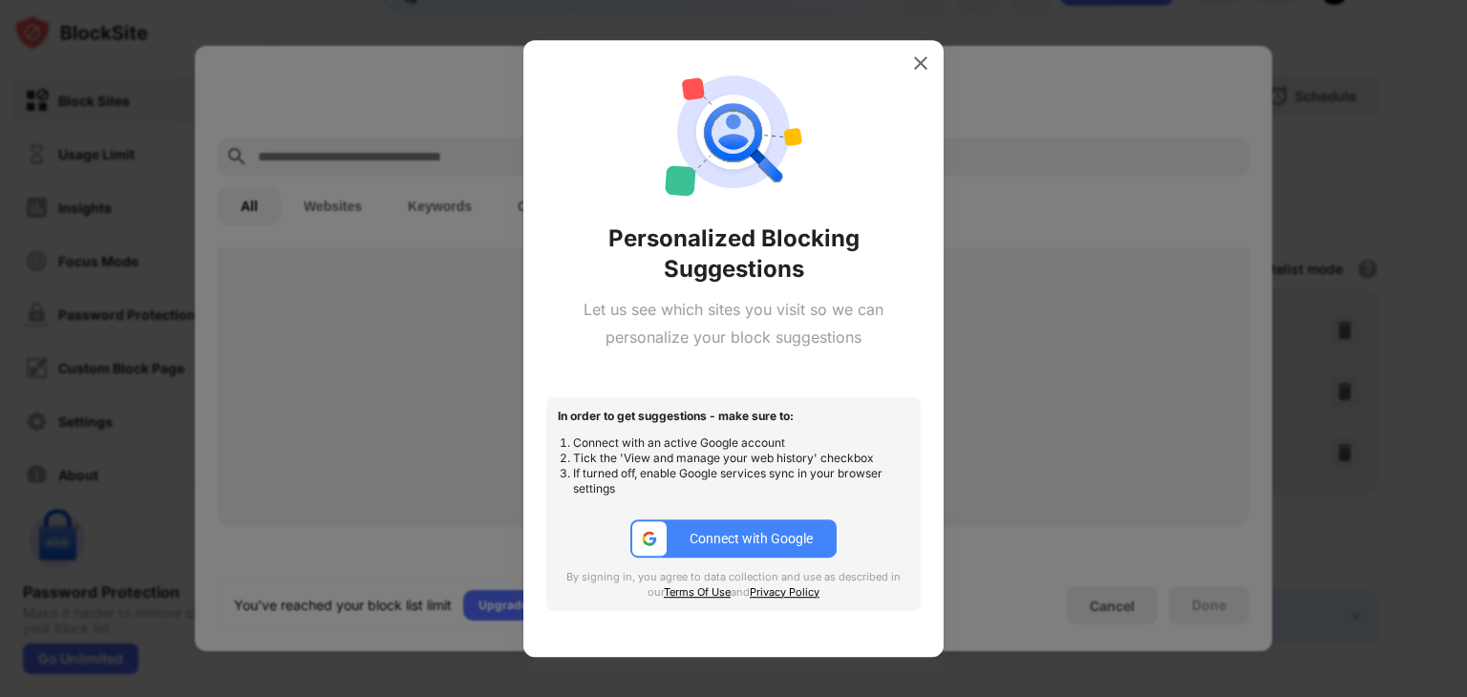
click at [722, 545] on div "Connect with Google" at bounding box center [750, 538] width 123 height 15
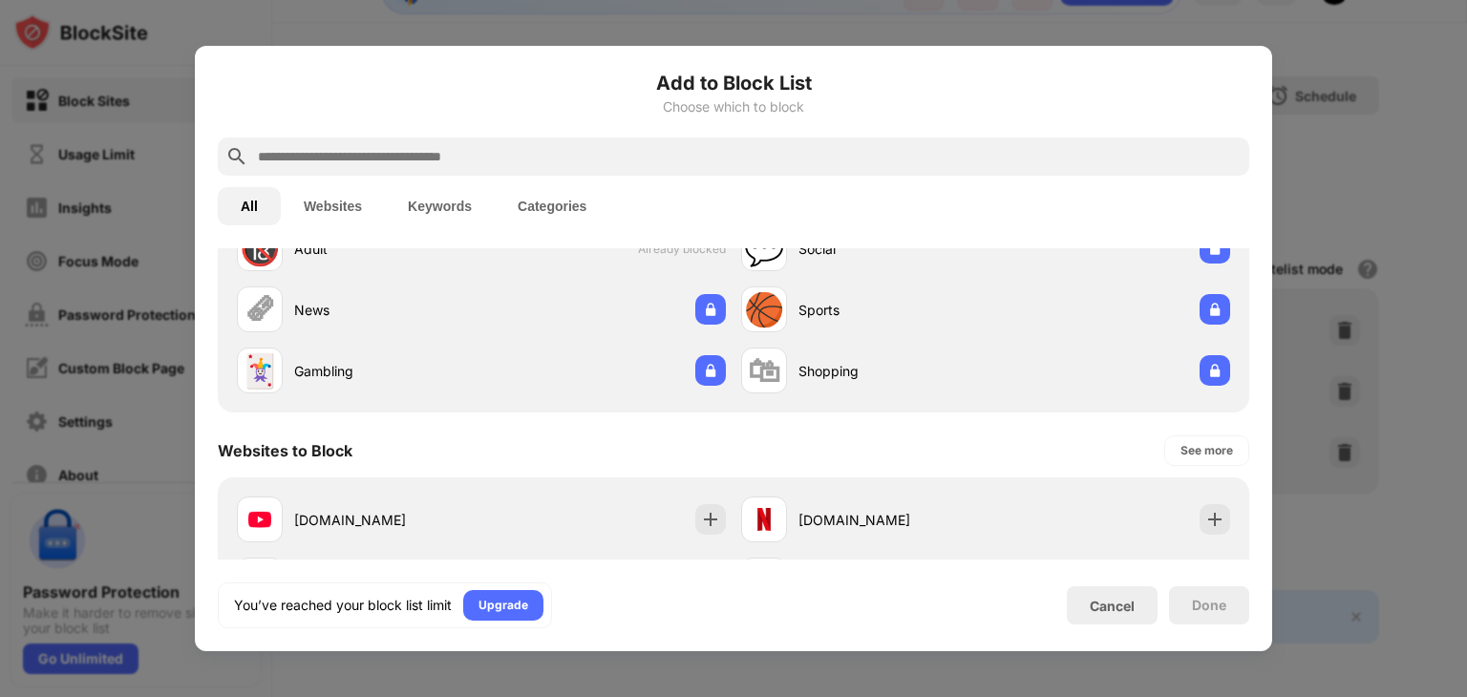
scroll to position [95, 0]
click at [1130, 607] on div "Cancel" at bounding box center [1111, 606] width 45 height 16
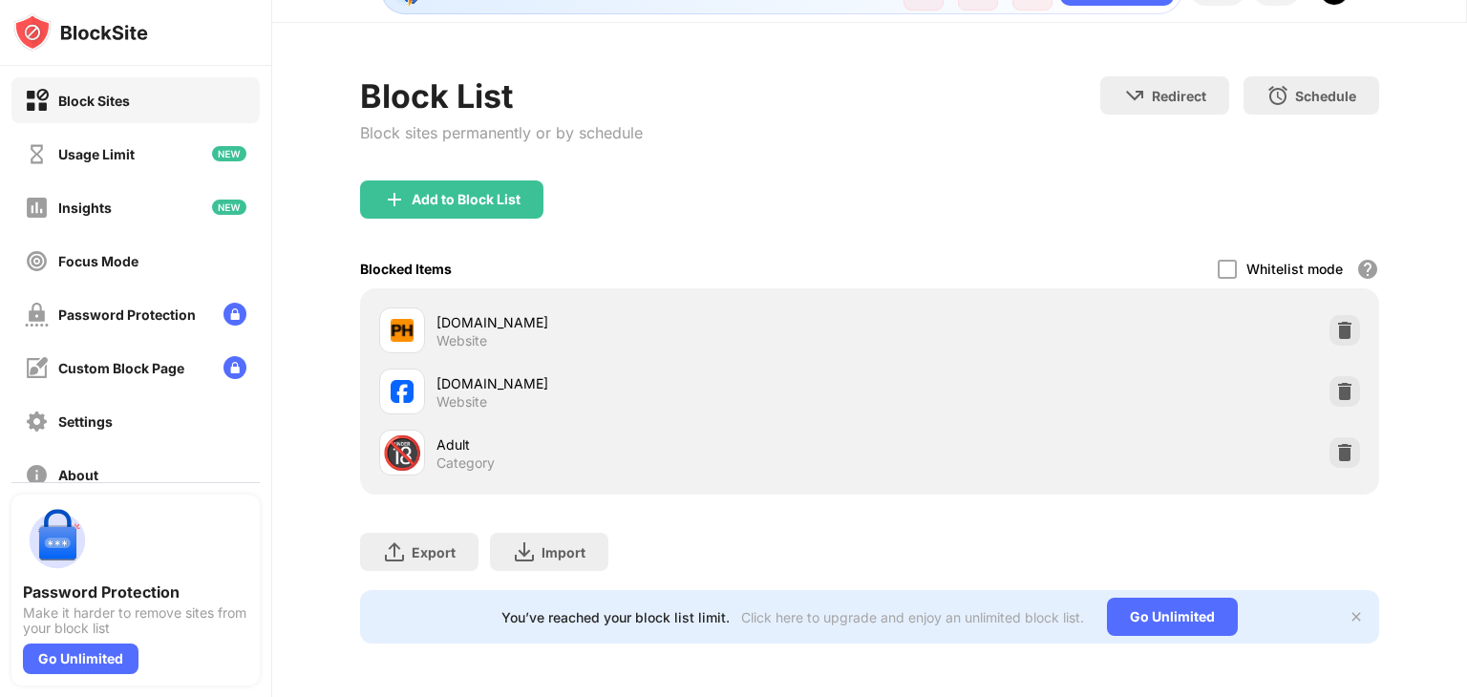
scroll to position [56, 14]
click at [1335, 382] on img at bounding box center [1344, 391] width 19 height 19
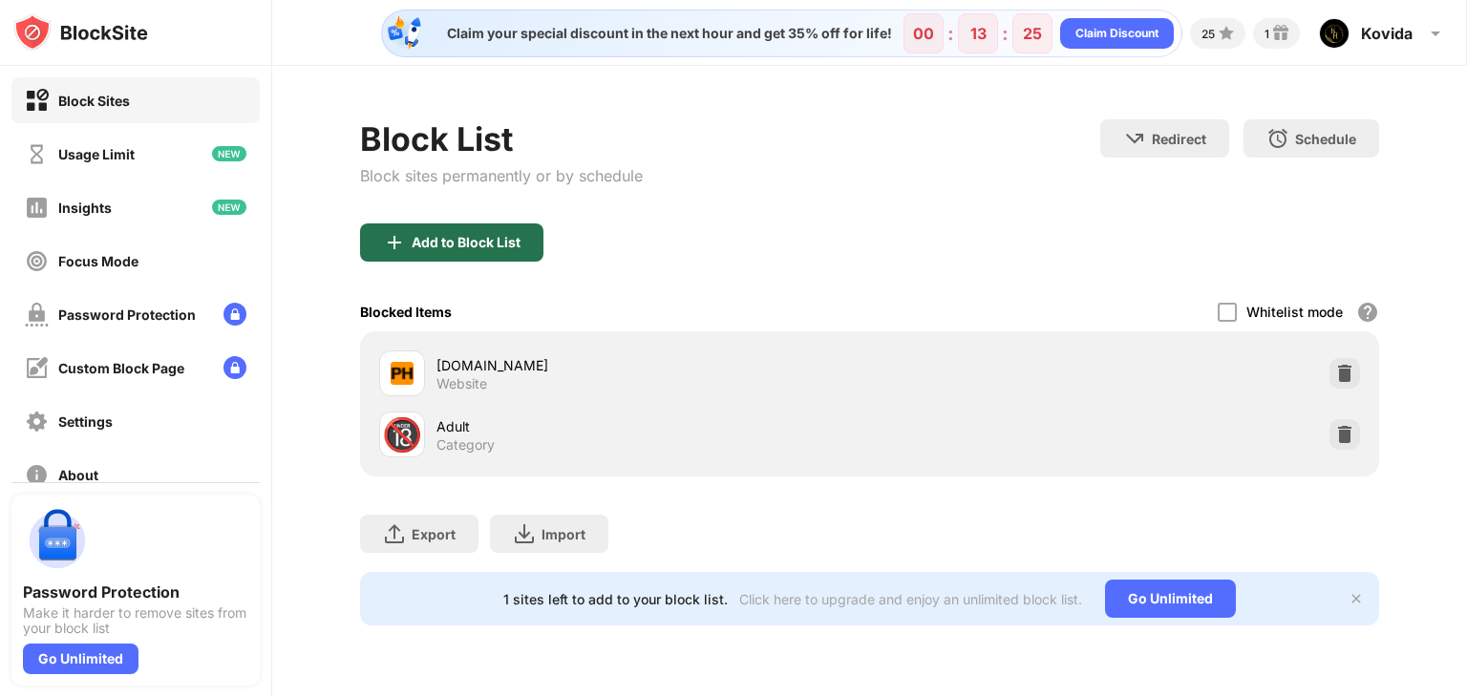
click at [393, 249] on img at bounding box center [394, 242] width 23 height 23
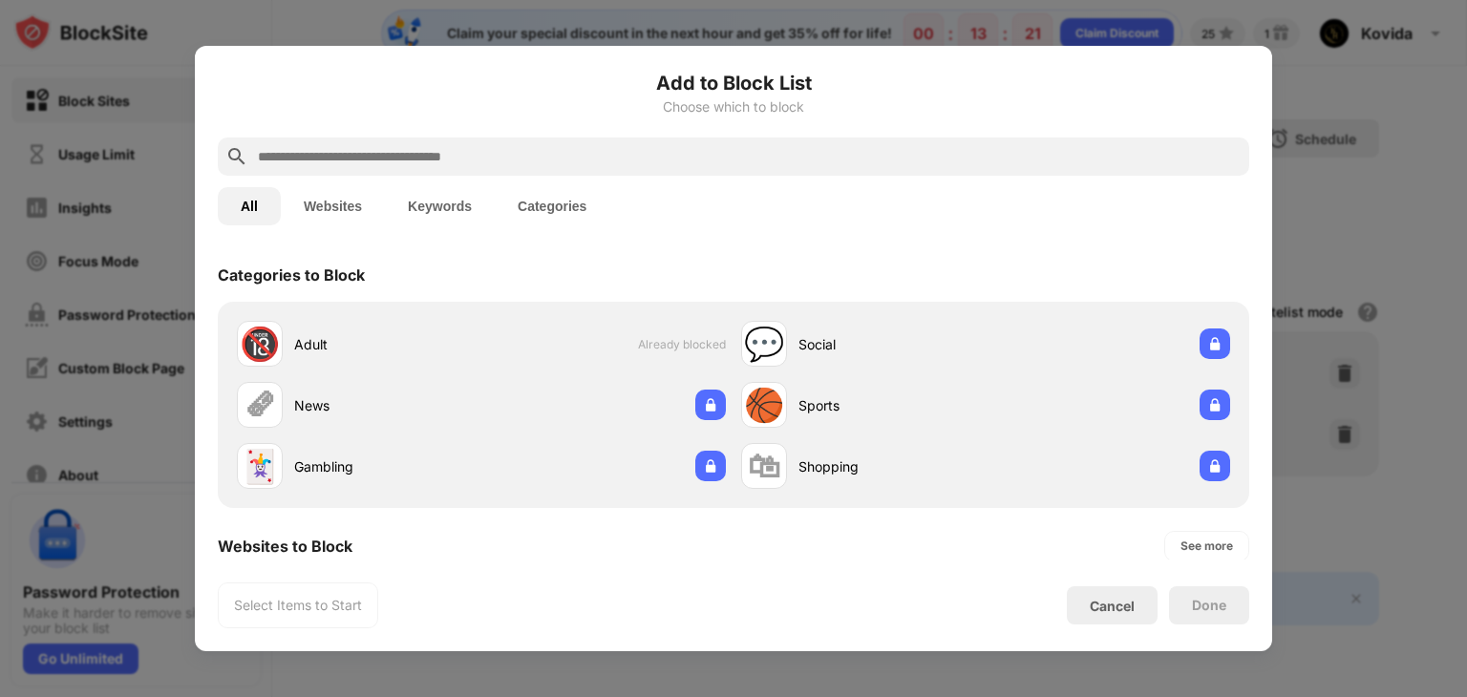
click at [348, 201] on button "Websites" at bounding box center [333, 206] width 104 height 38
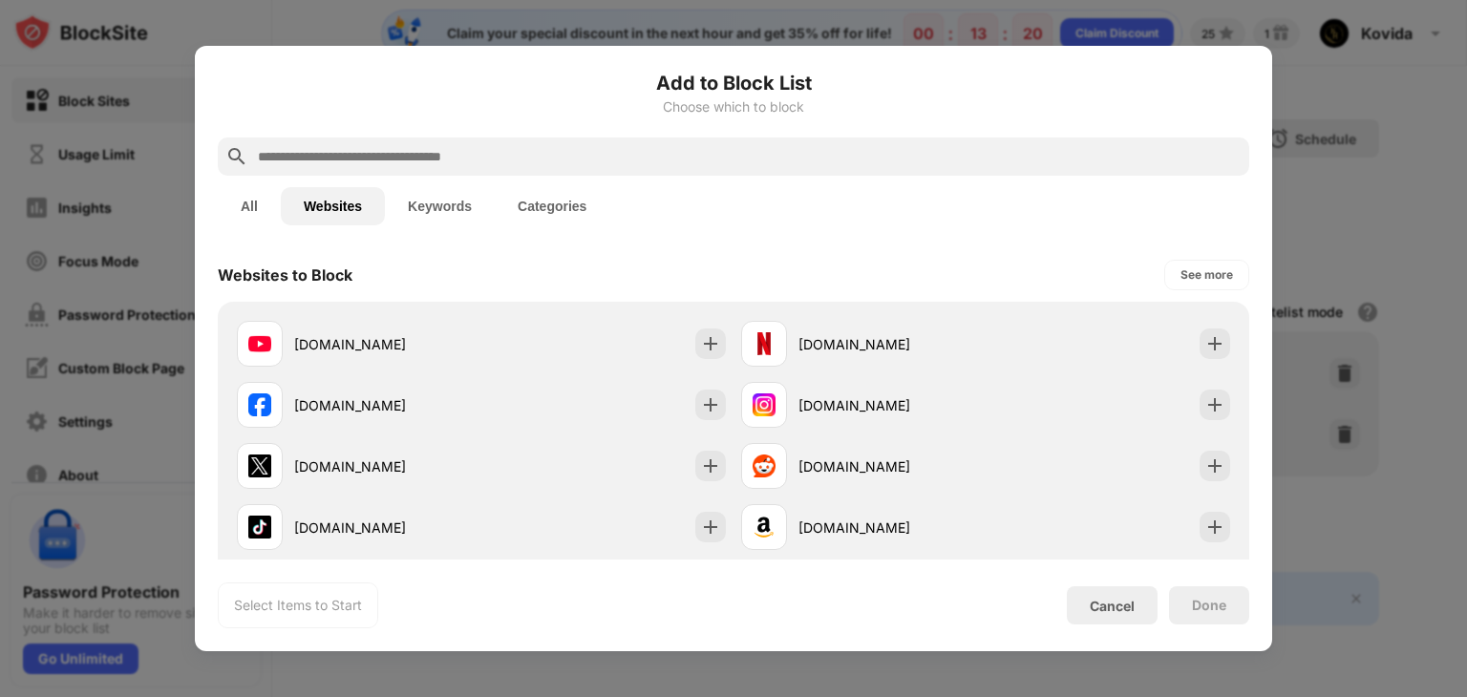
click at [348, 156] on input "text" at bounding box center [748, 156] width 985 height 23
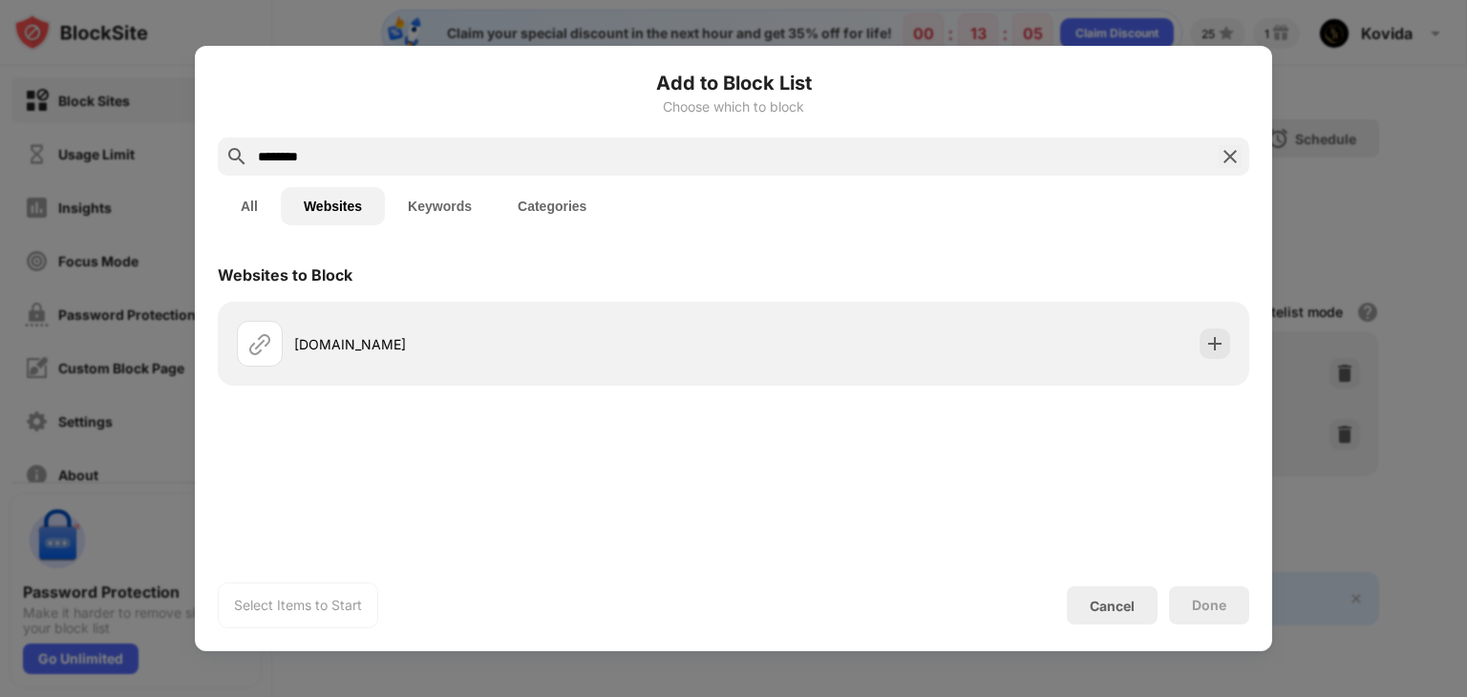
click at [283, 158] on input "********" at bounding box center [733, 156] width 955 height 23
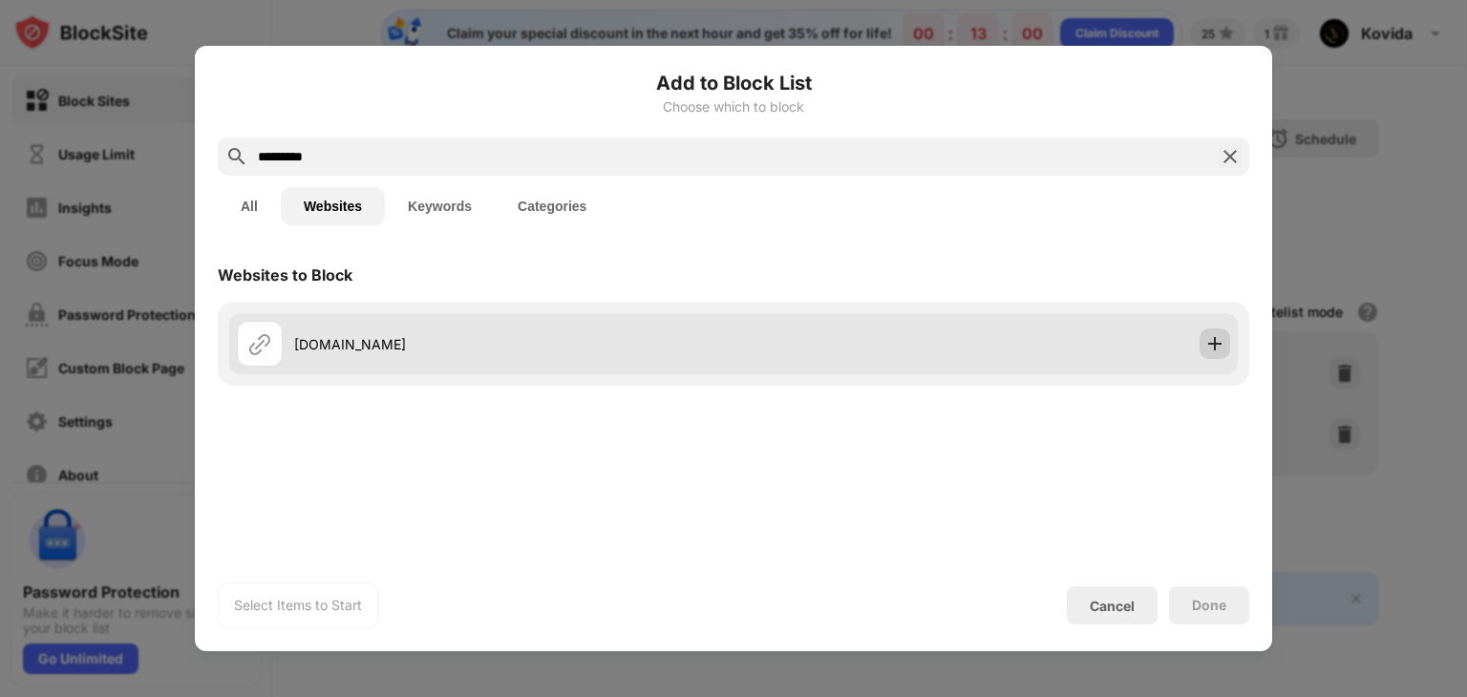
type input "*********"
click at [1212, 352] on img at bounding box center [1214, 343] width 19 height 19
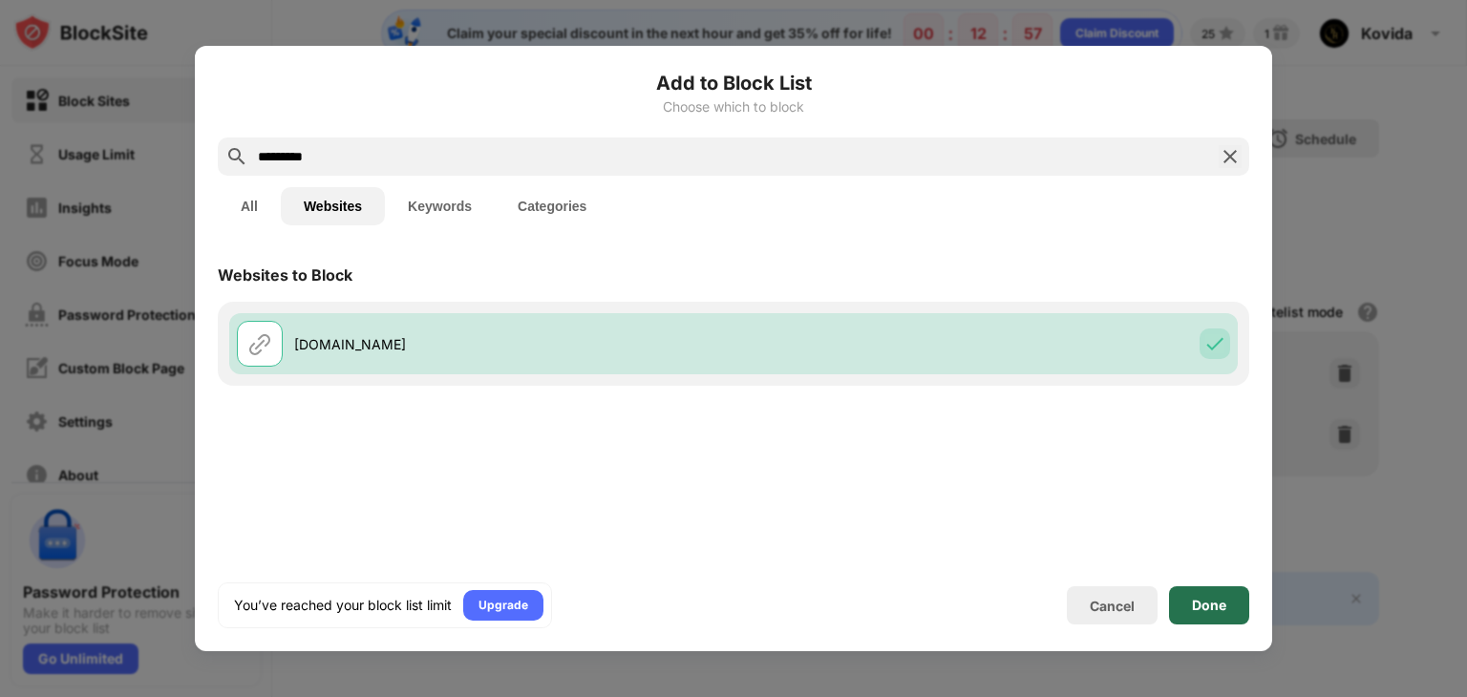
click at [1221, 613] on div "Done" at bounding box center [1209, 605] width 80 height 38
